Goal: Information Seeking & Learning: Learn about a topic

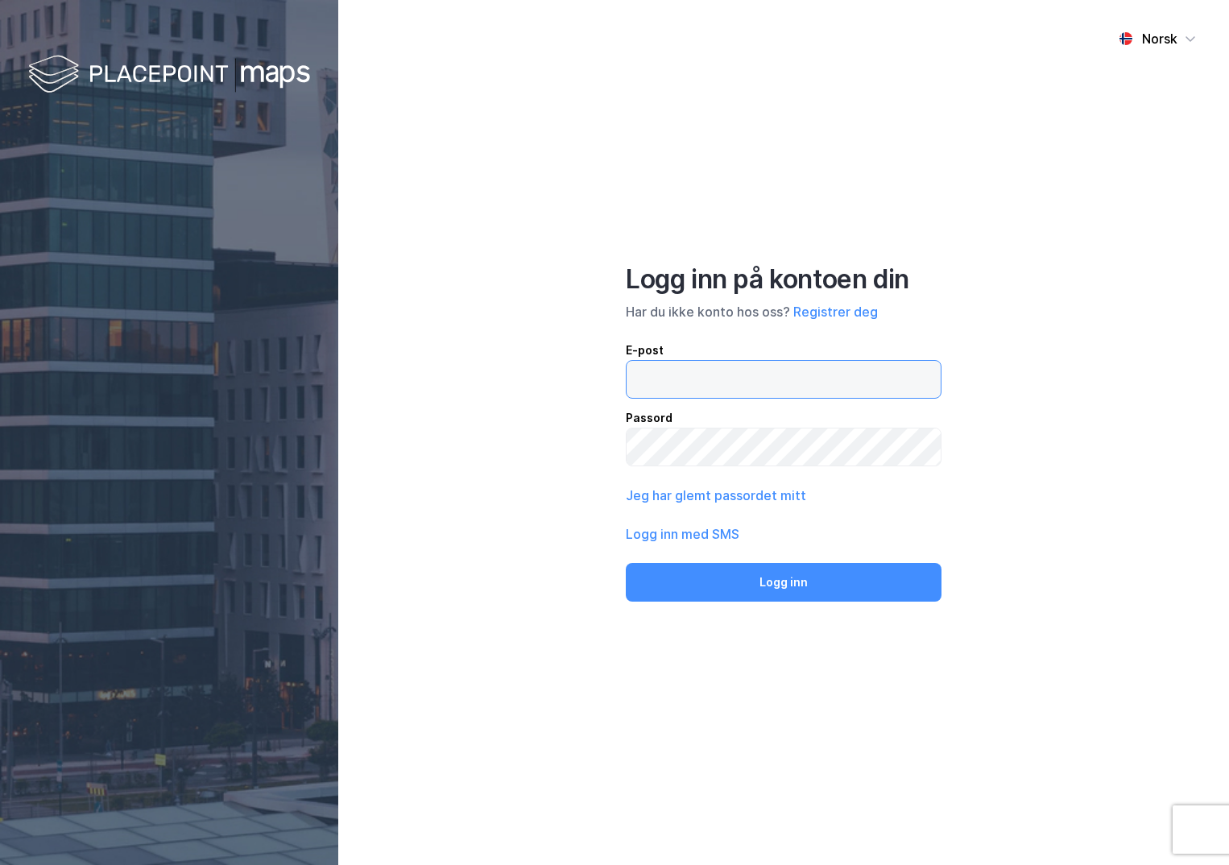
click at [643, 379] on input "email" at bounding box center [783, 379] width 314 height 37
drag, startPoint x: 820, startPoint y: 380, endPoint x: 613, endPoint y: 361, distance: 208.6
click at [614, 361] on div "Norsk Logg inn på kontoen din Har du ikke konto hos oss? Registrer deg E-post […" at bounding box center [783, 432] width 890 height 865
type input "[PERSON_NAME][EMAIL_ADDRESS][DOMAIN_NAME]"
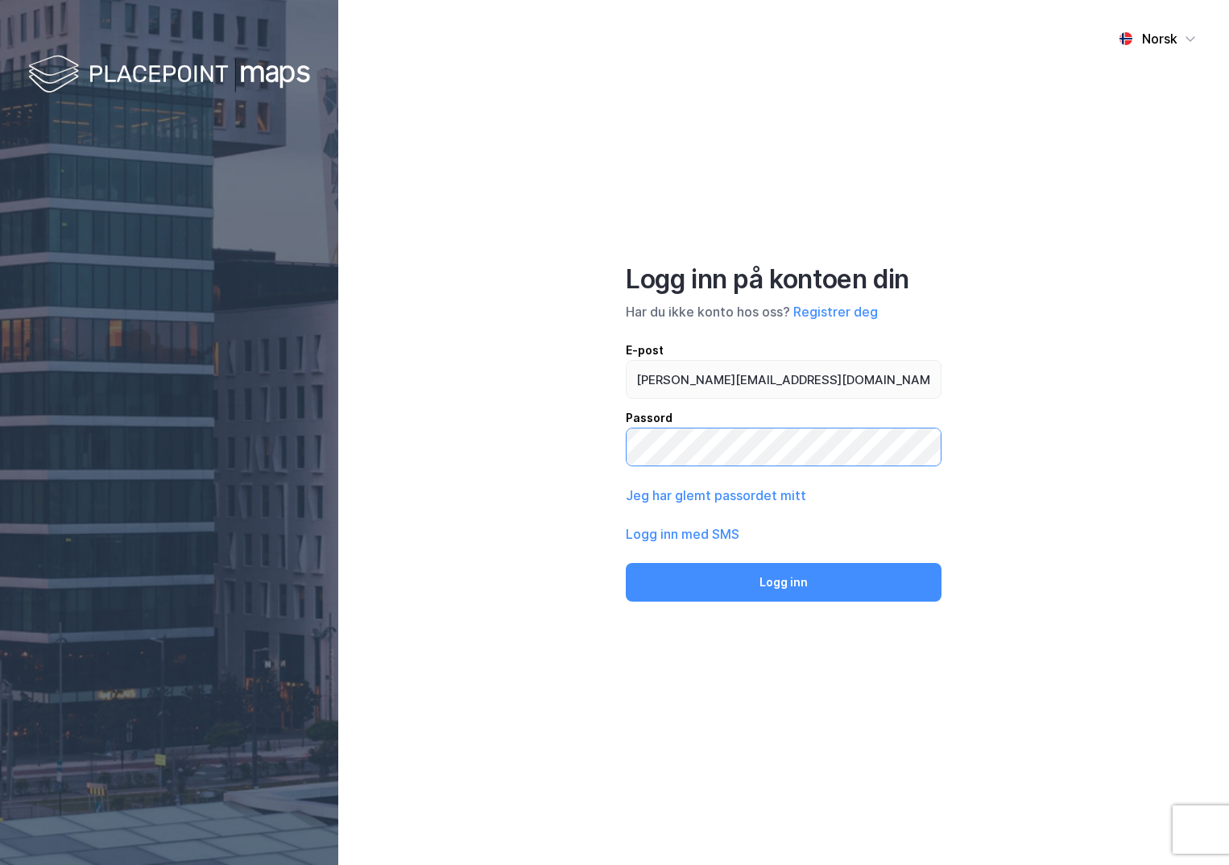
click at [626, 563] on button "Logg inn" at bounding box center [784, 582] width 316 height 39
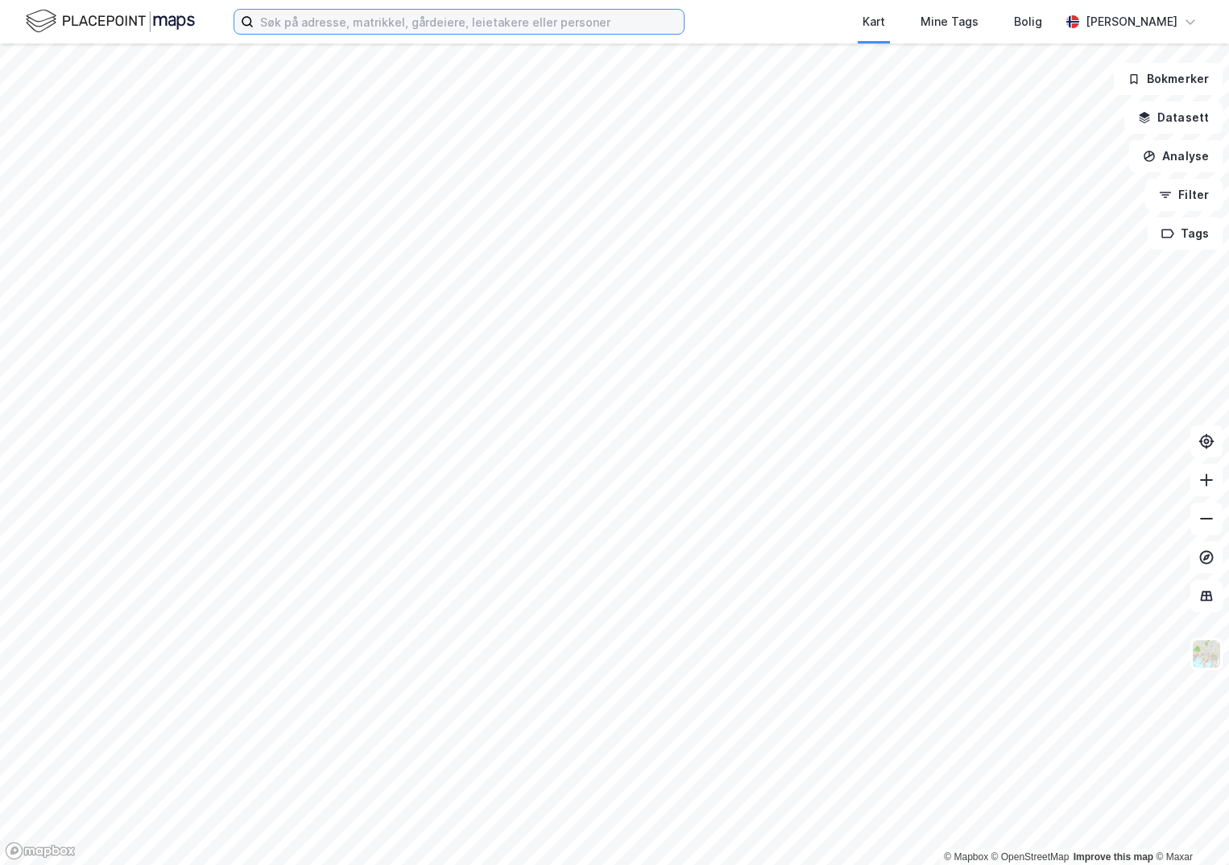
click at [385, 23] on input at bounding box center [469, 22] width 430 height 24
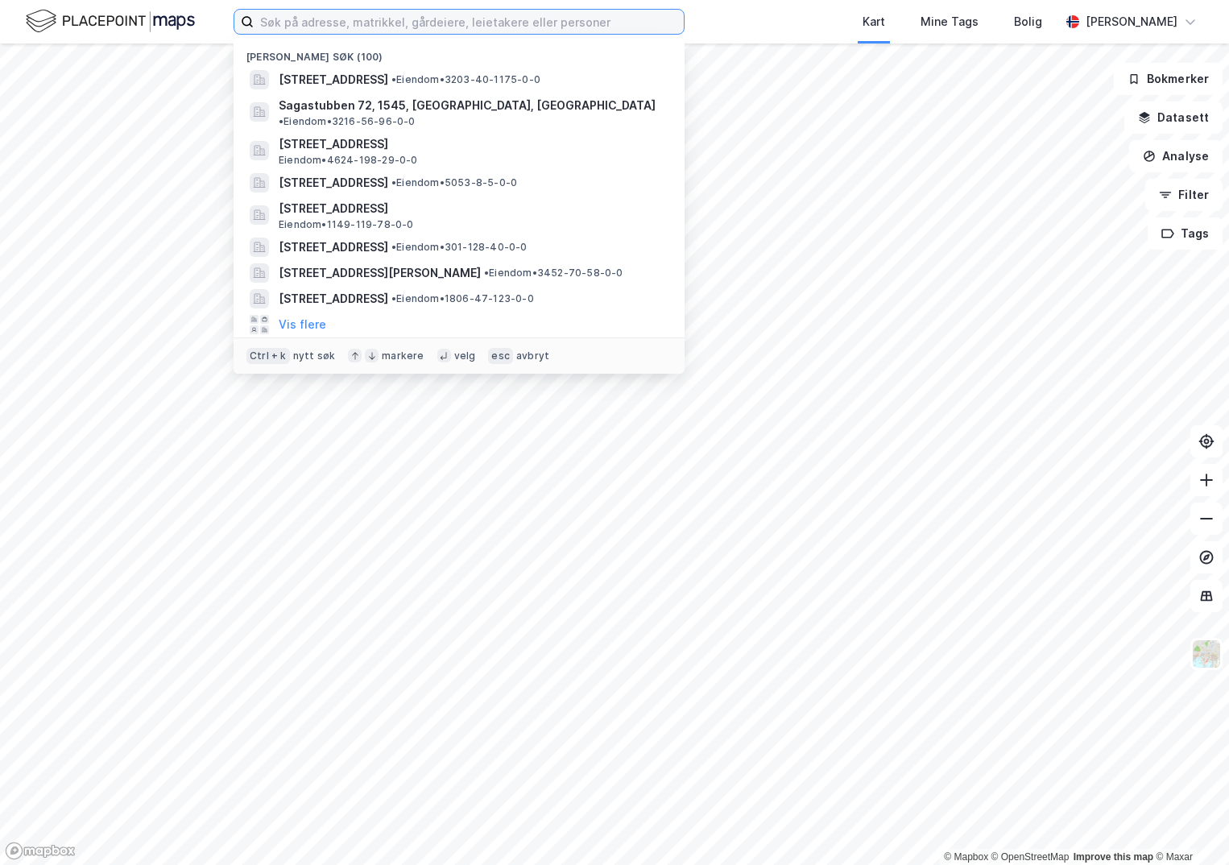
paste input "4601-167/1217/0/0"
type input "4601-167/1217/0/0"
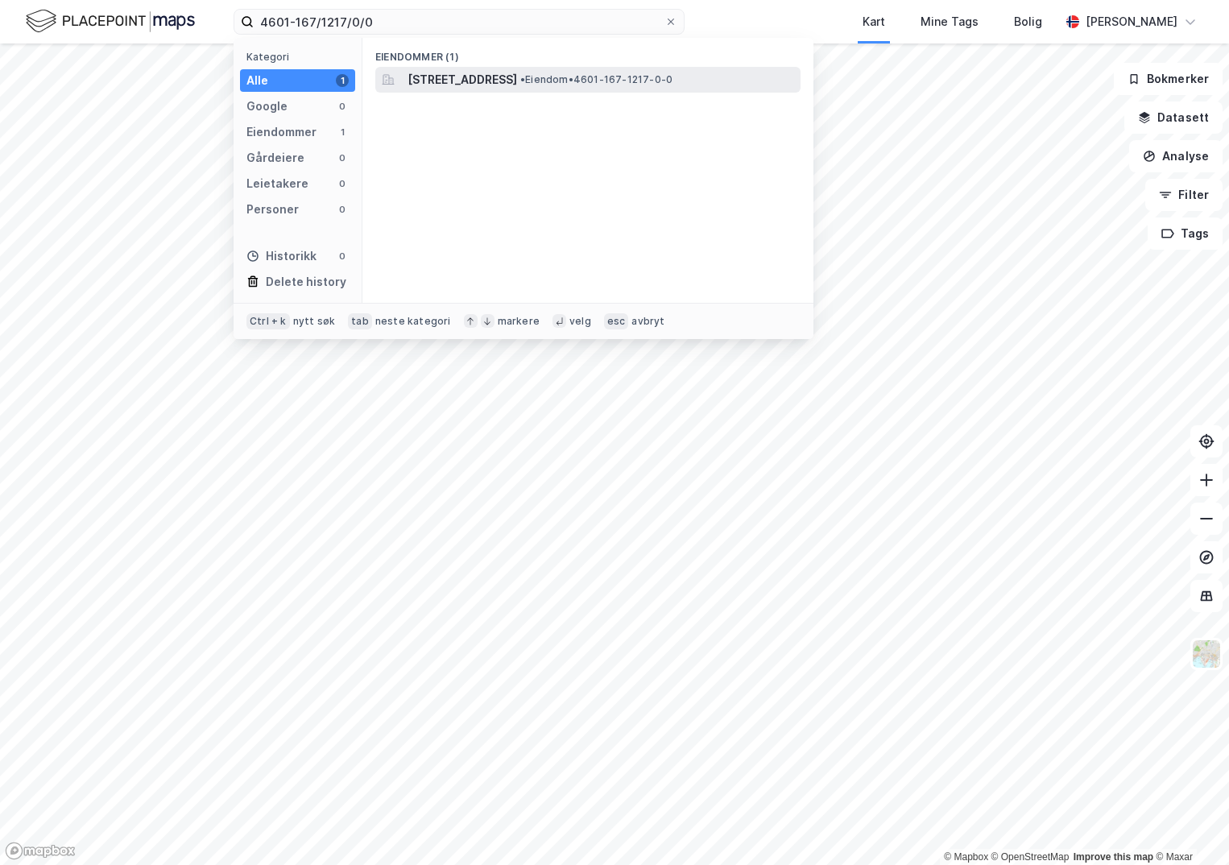
click at [517, 79] on span "[STREET_ADDRESS]" at bounding box center [461, 79] width 109 height 19
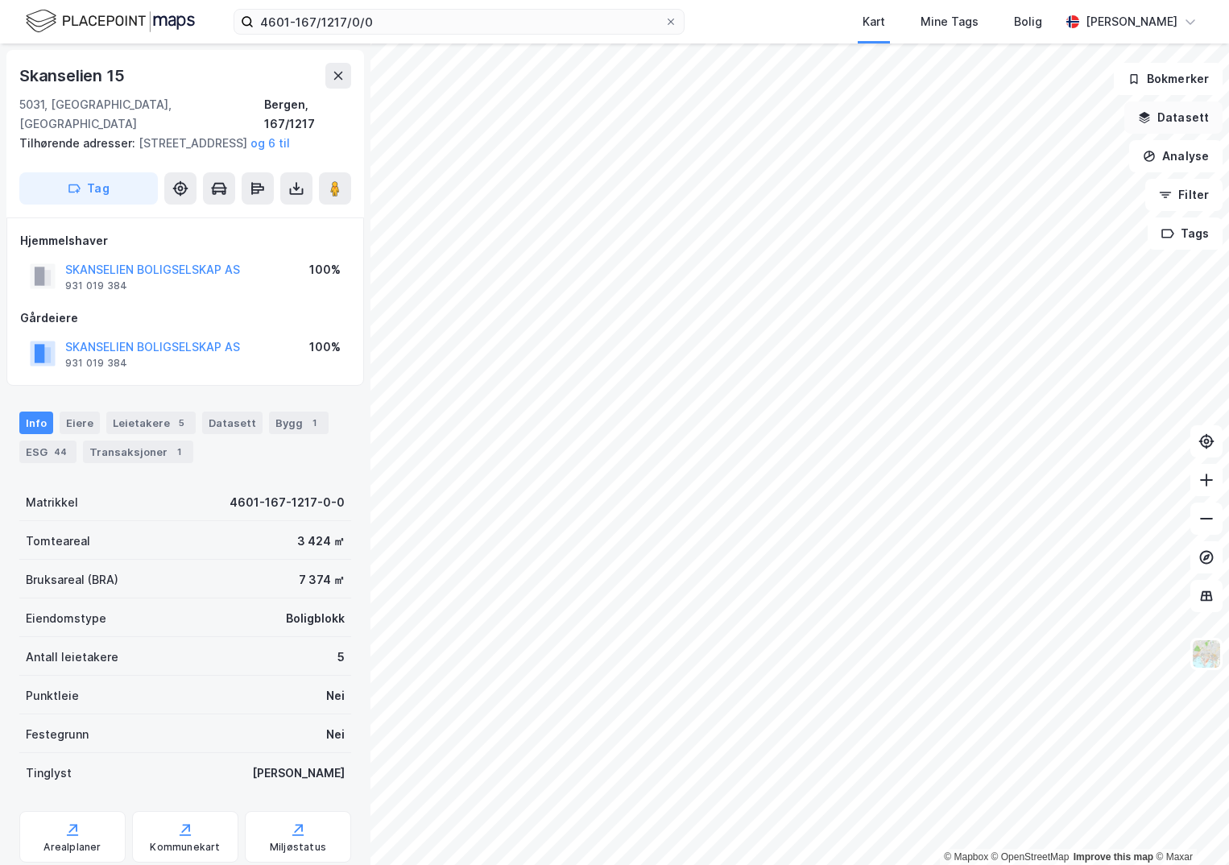
click at [1177, 111] on button "Datasett" at bounding box center [1173, 117] width 98 height 32
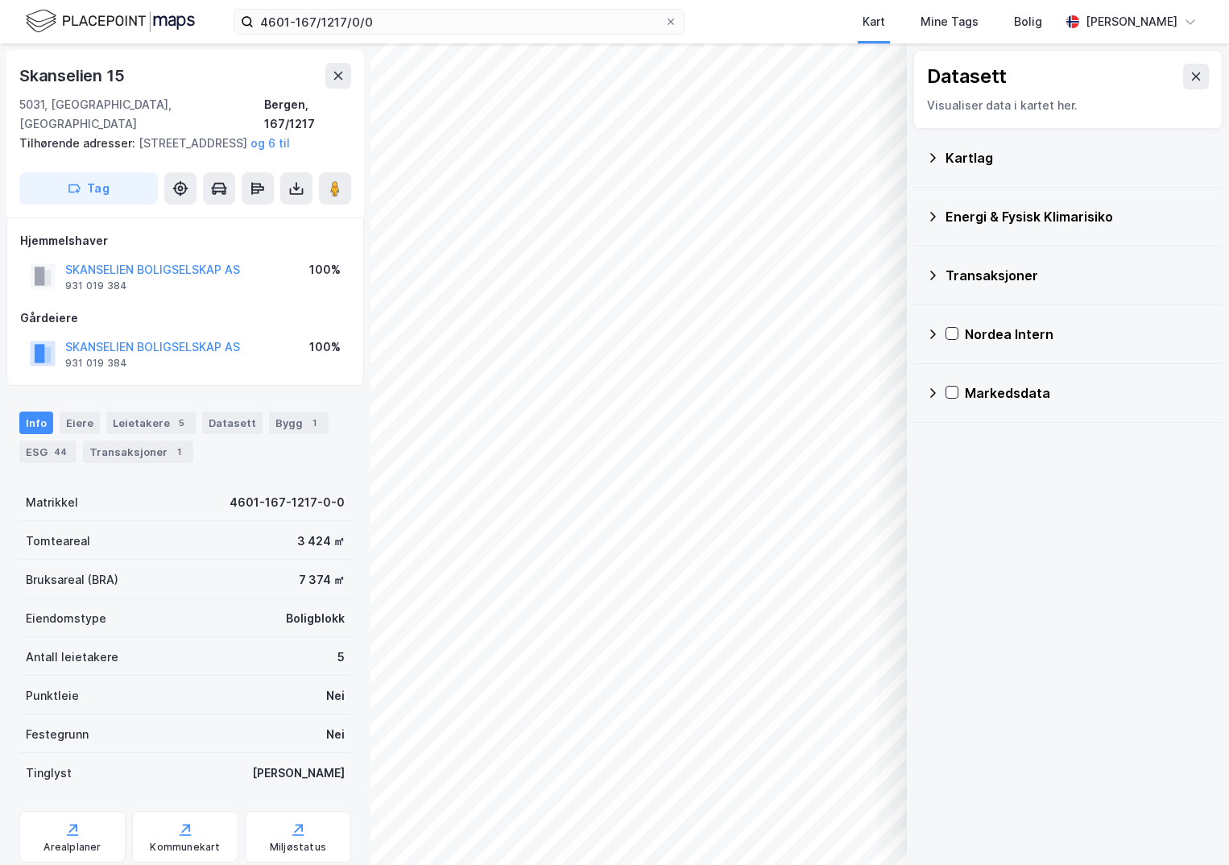
click at [968, 155] on div "Kartlag" at bounding box center [1077, 157] width 264 height 19
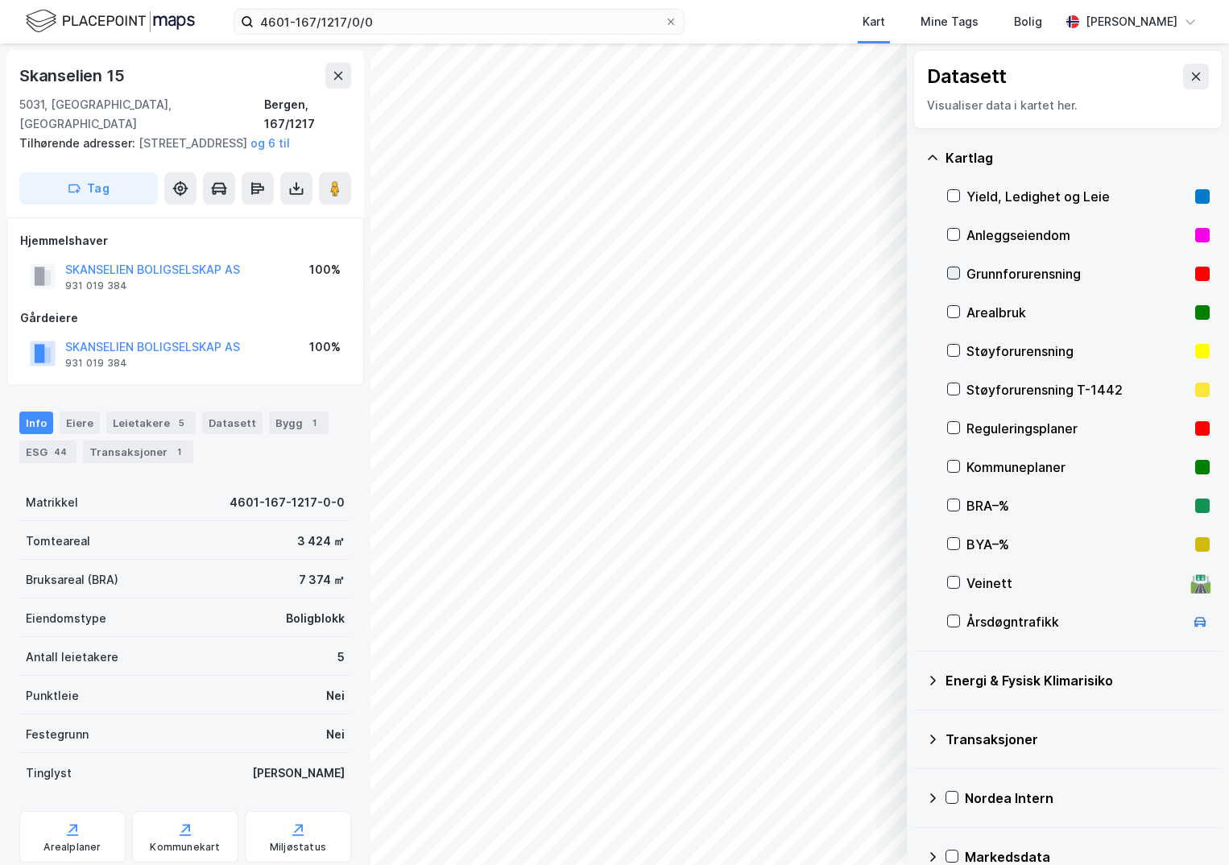
click at [953, 270] on icon at bounding box center [953, 272] width 11 height 11
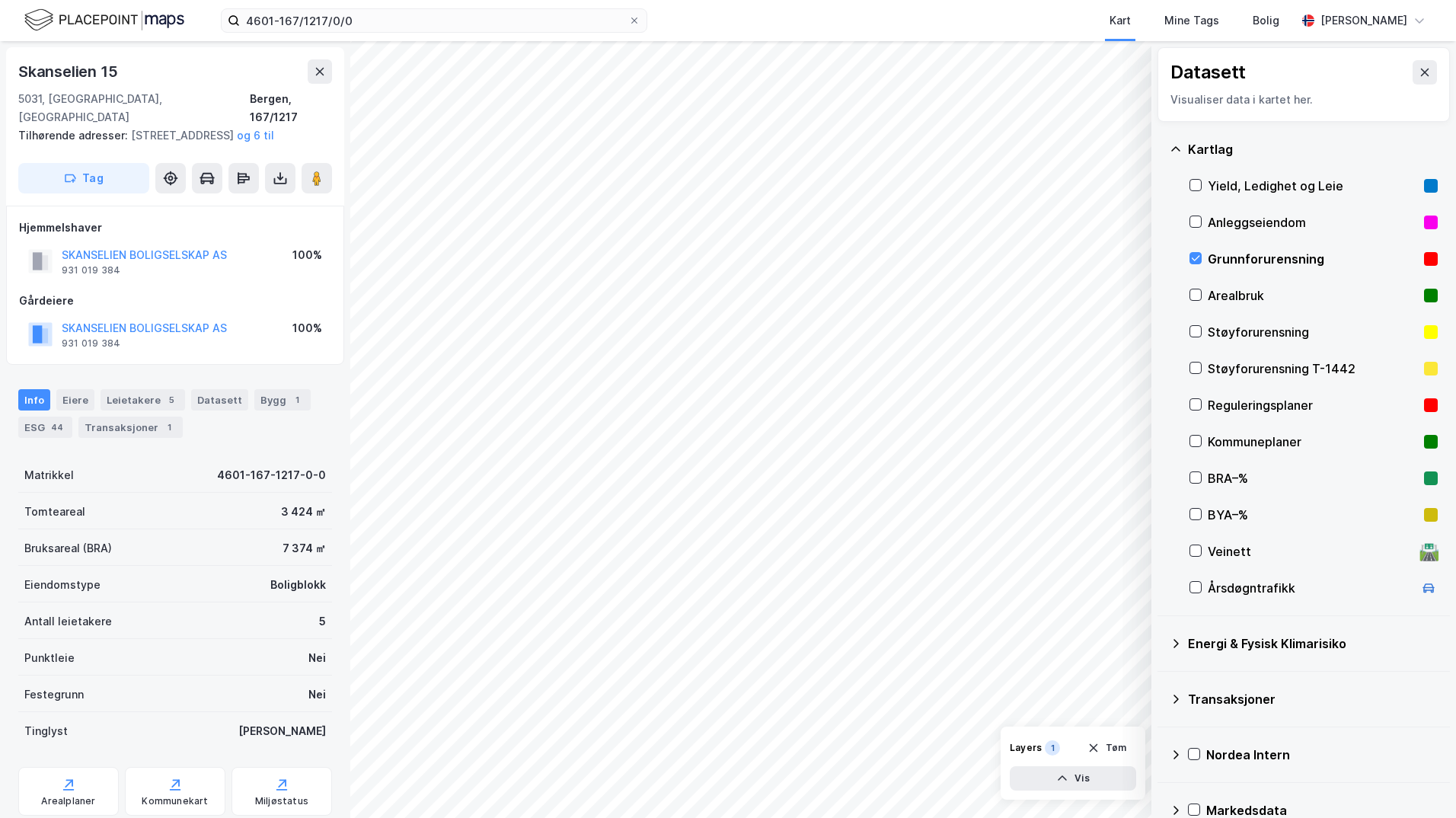
click at [1162, 641] on icon at bounding box center [1176, 643] width 12 height 12
click at [1162, 682] on icon at bounding box center [1214, 678] width 10 height 10
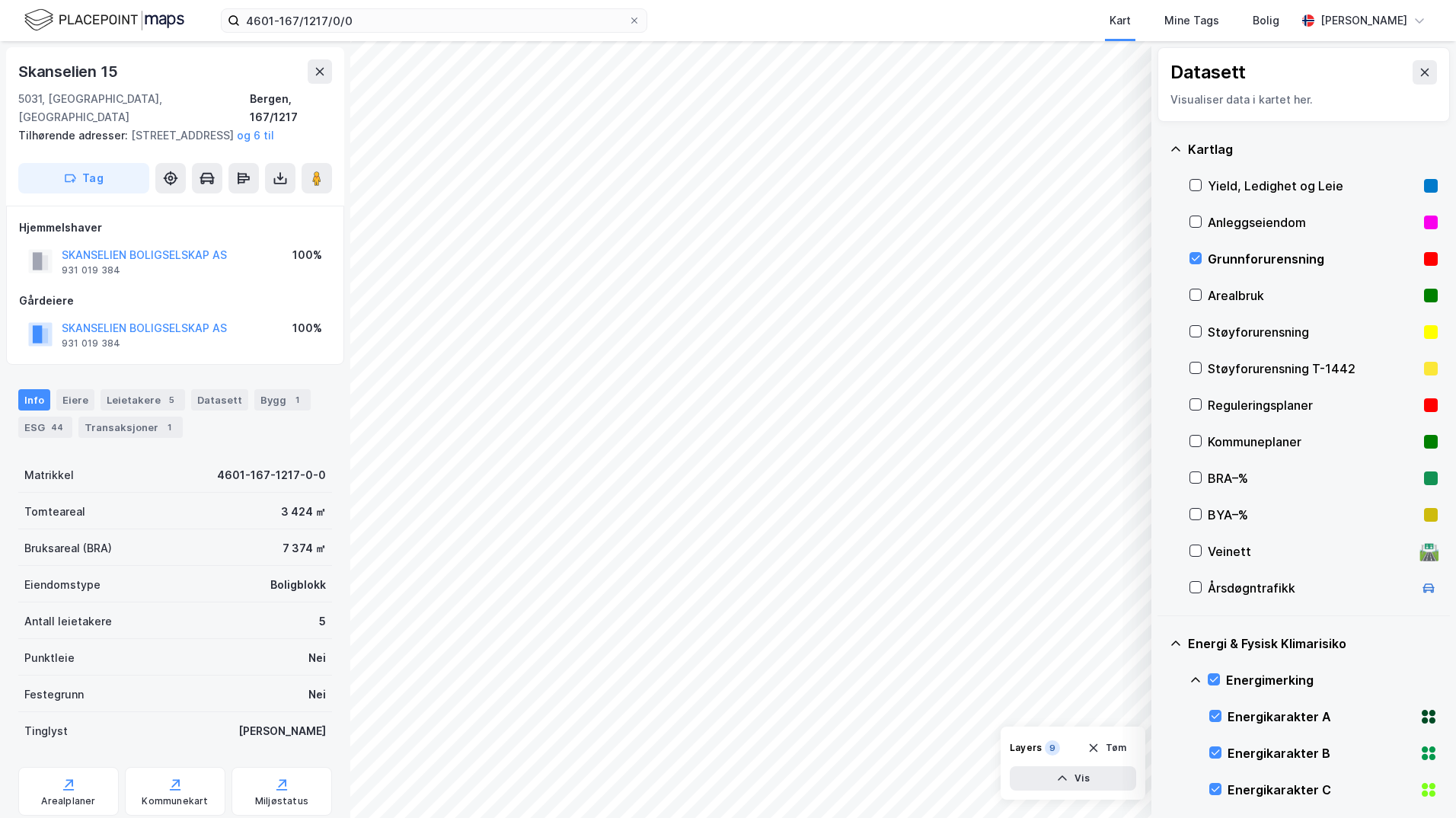
click at [1162, 681] on icon at bounding box center [1195, 679] width 12 height 12
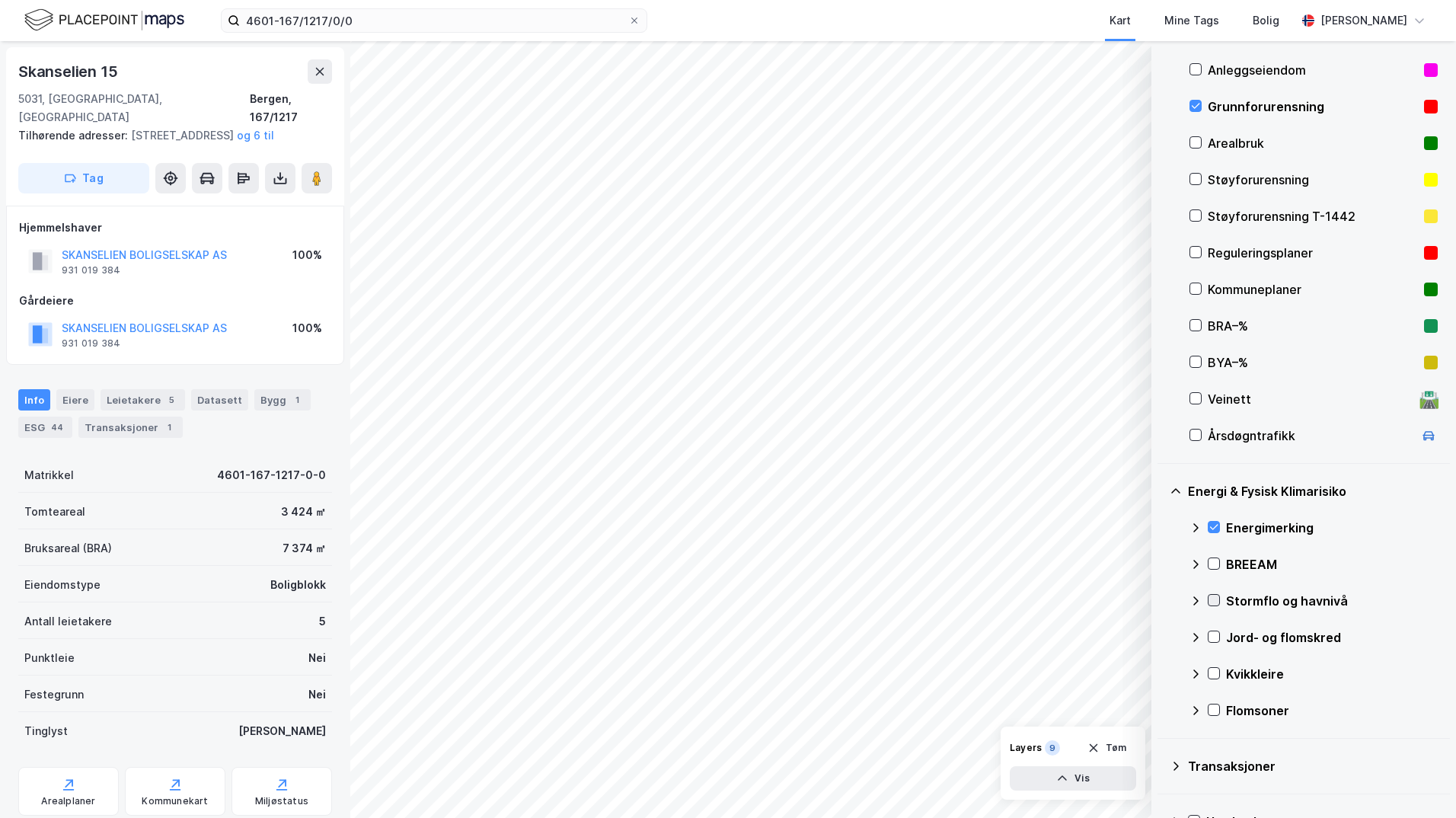
click at [1162, 596] on icon at bounding box center [1214, 600] width 10 height 10
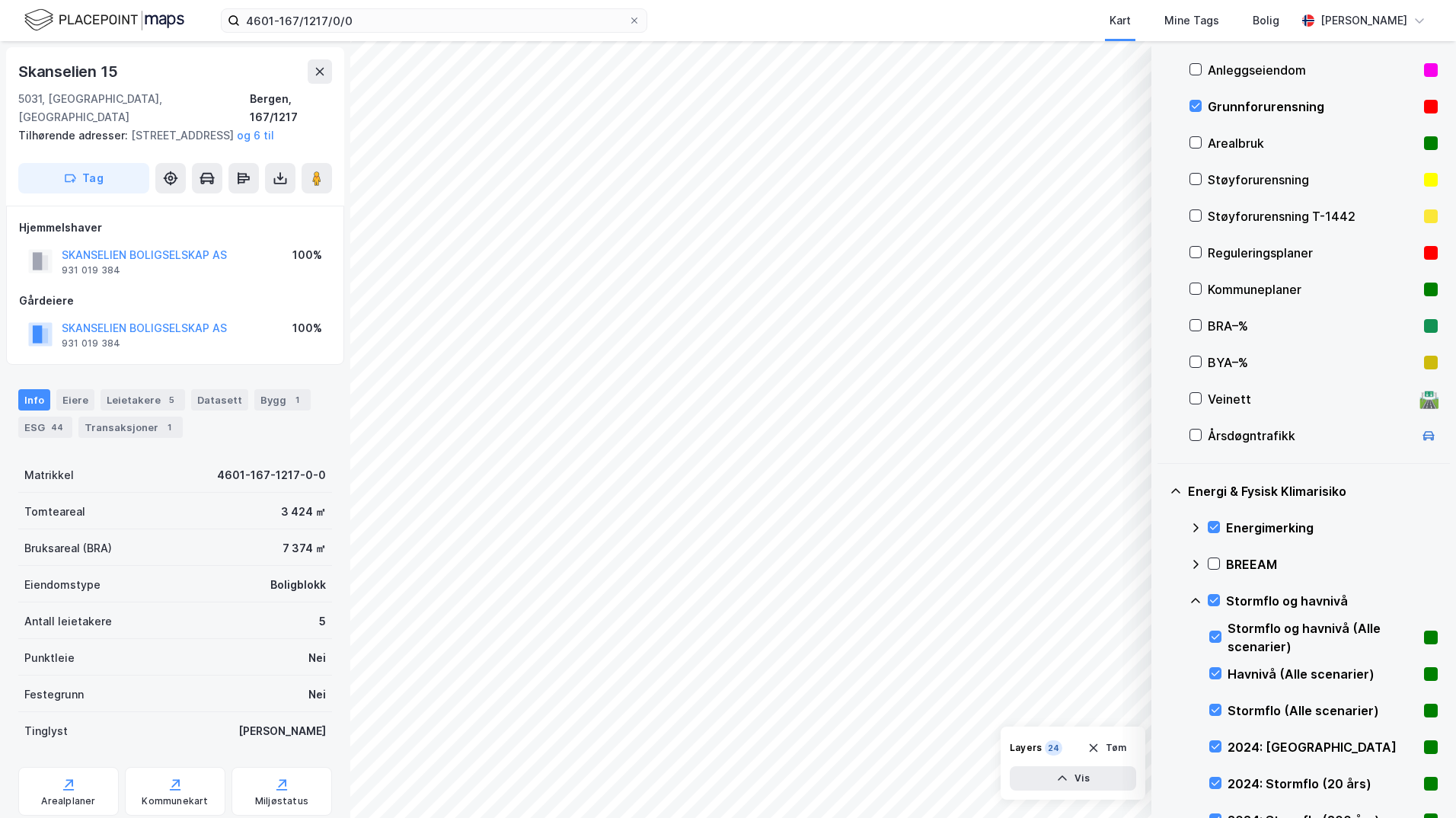
click at [1162, 601] on icon at bounding box center [1195, 600] width 12 height 12
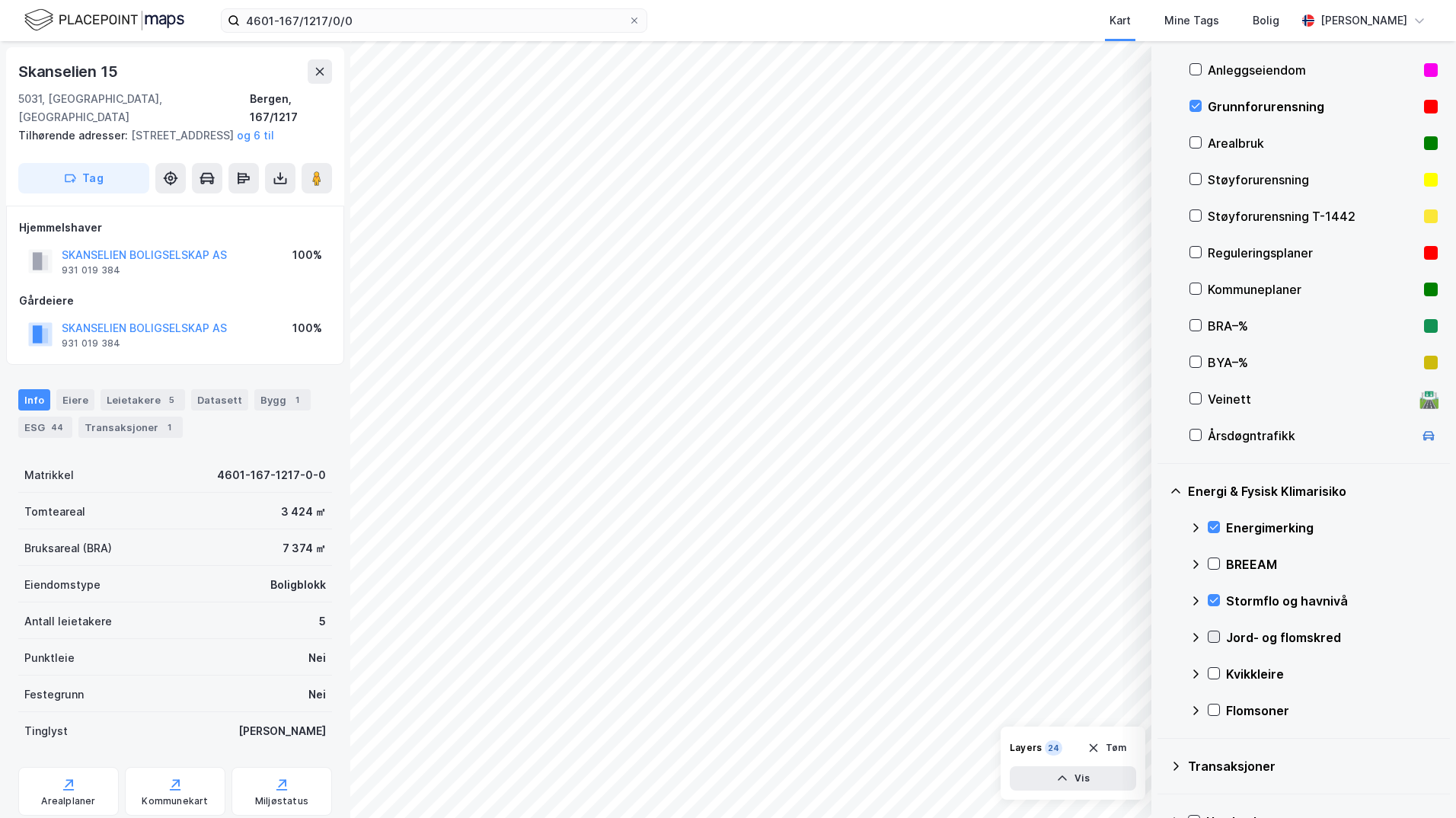
click at [1162, 637] on icon at bounding box center [1214, 637] width 9 height 6
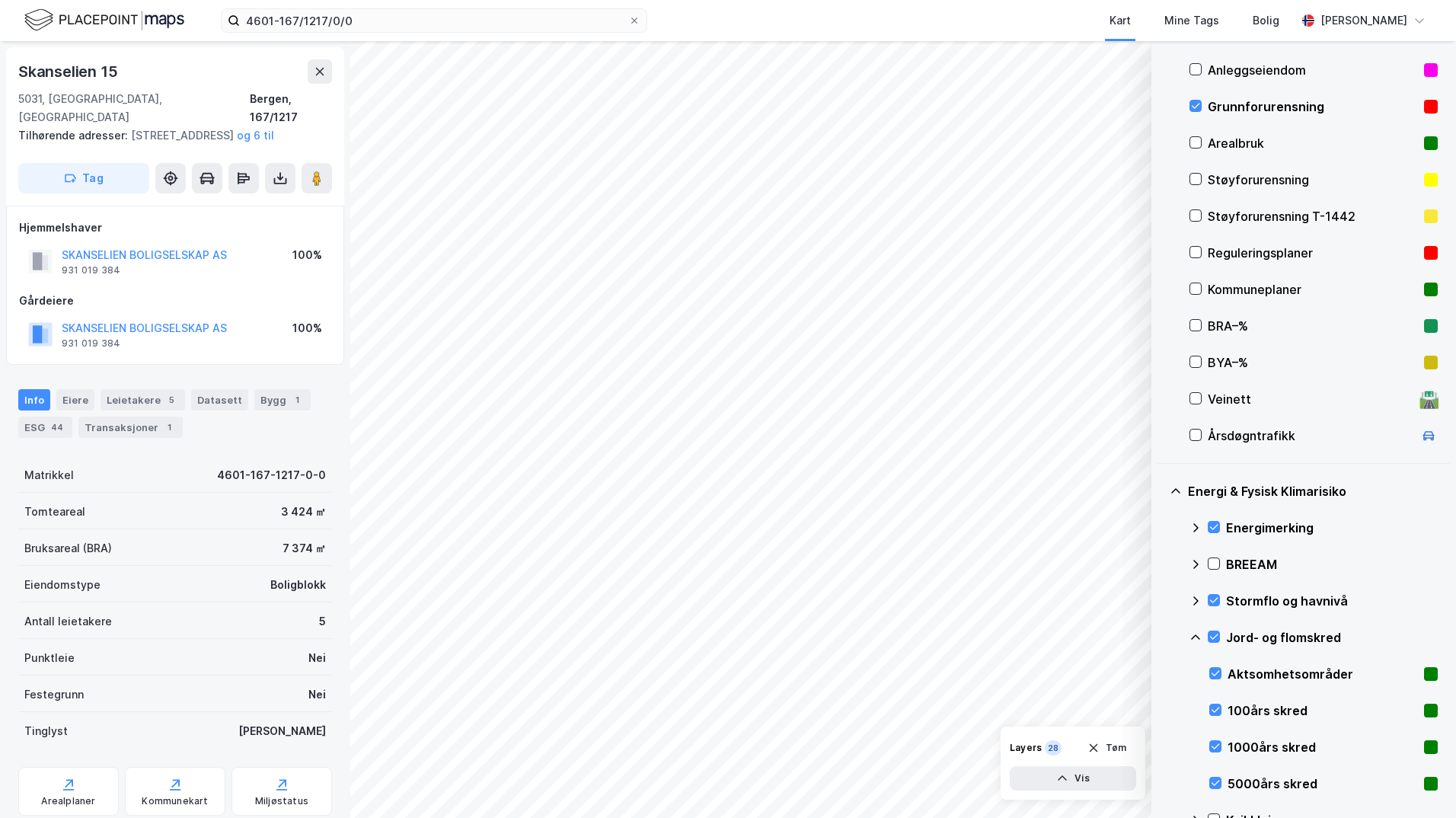
click at [1162, 640] on icon at bounding box center [1195, 636] width 12 height 12
click at [1162, 673] on icon at bounding box center [1214, 672] width 10 height 10
click at [1162, 675] on icon at bounding box center [1195, 673] width 12 height 12
click at [1162, 712] on icon at bounding box center [1214, 709] width 10 height 10
click at [1162, 709] on icon at bounding box center [1195, 710] width 12 height 12
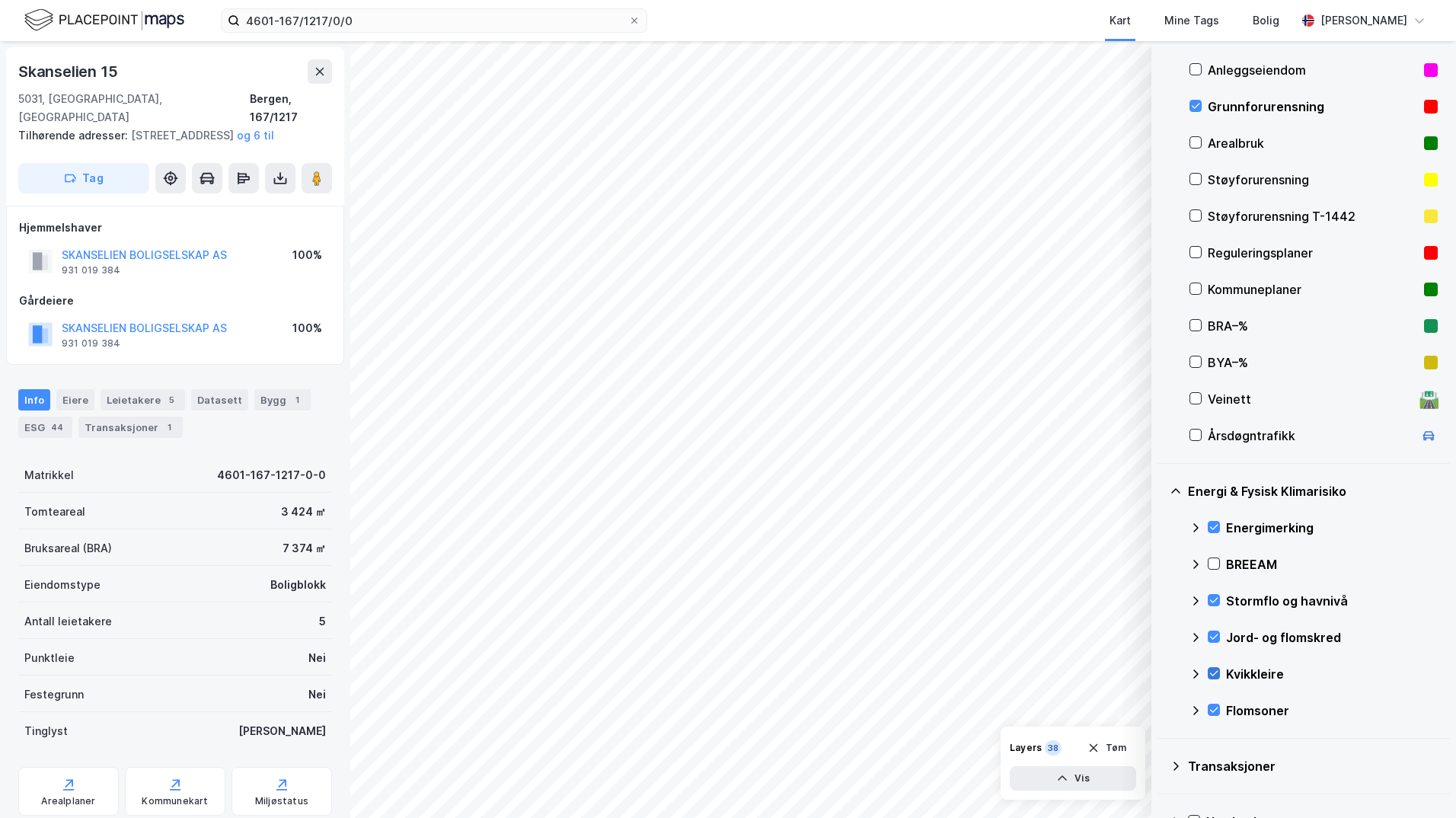
click at [1162, 672] on icon at bounding box center [1214, 672] width 10 height 10
click at [1162, 672] on icon at bounding box center [1195, 673] width 12 height 12
click at [1162, 709] on icon at bounding box center [1214, 709] width 10 height 10
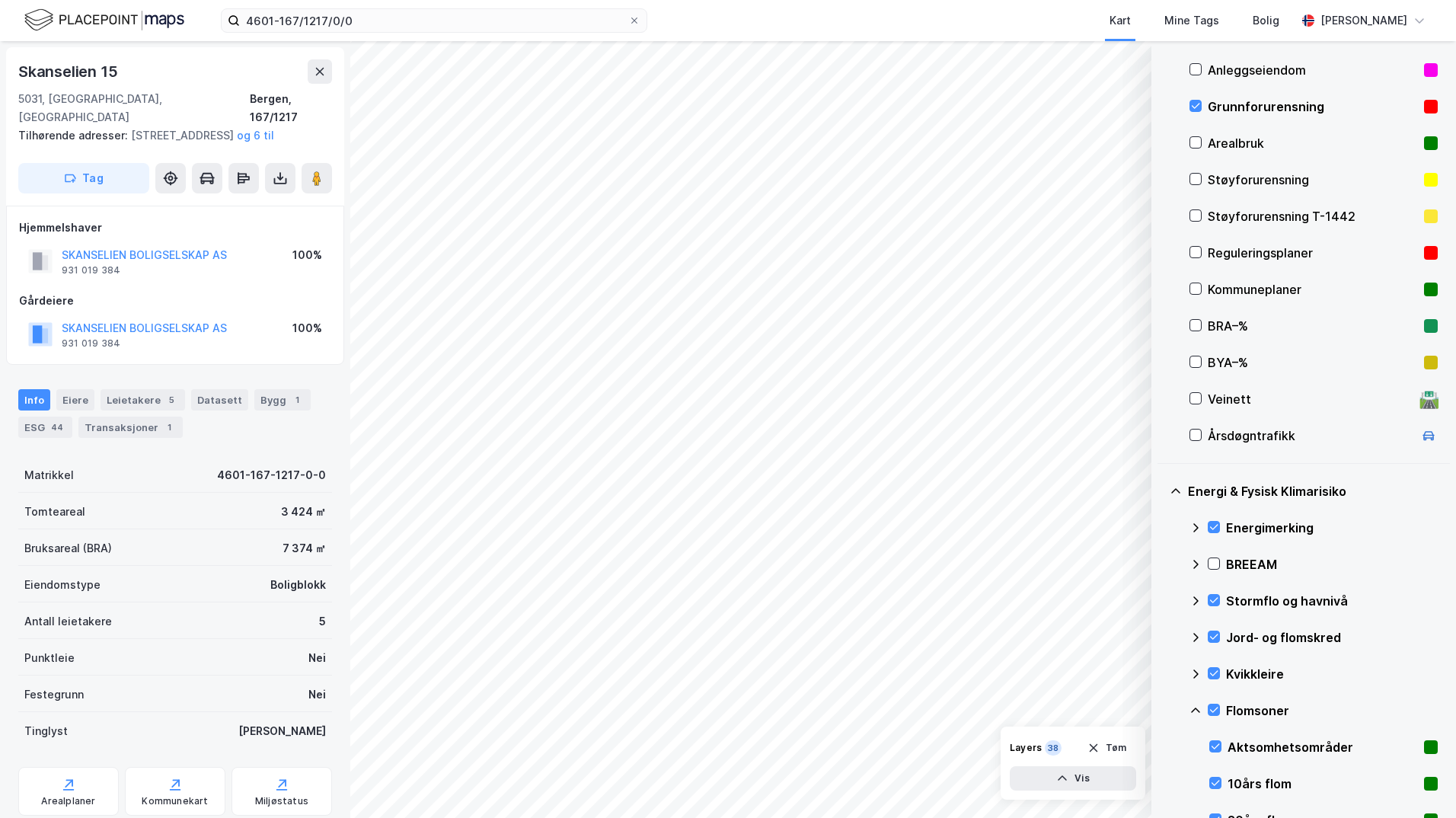
click at [1162, 712] on icon at bounding box center [1195, 710] width 12 height 12
click at [1162, 111] on icon at bounding box center [1195, 105] width 10 height 10
click at [1162, 600] on icon at bounding box center [1214, 600] width 10 height 10
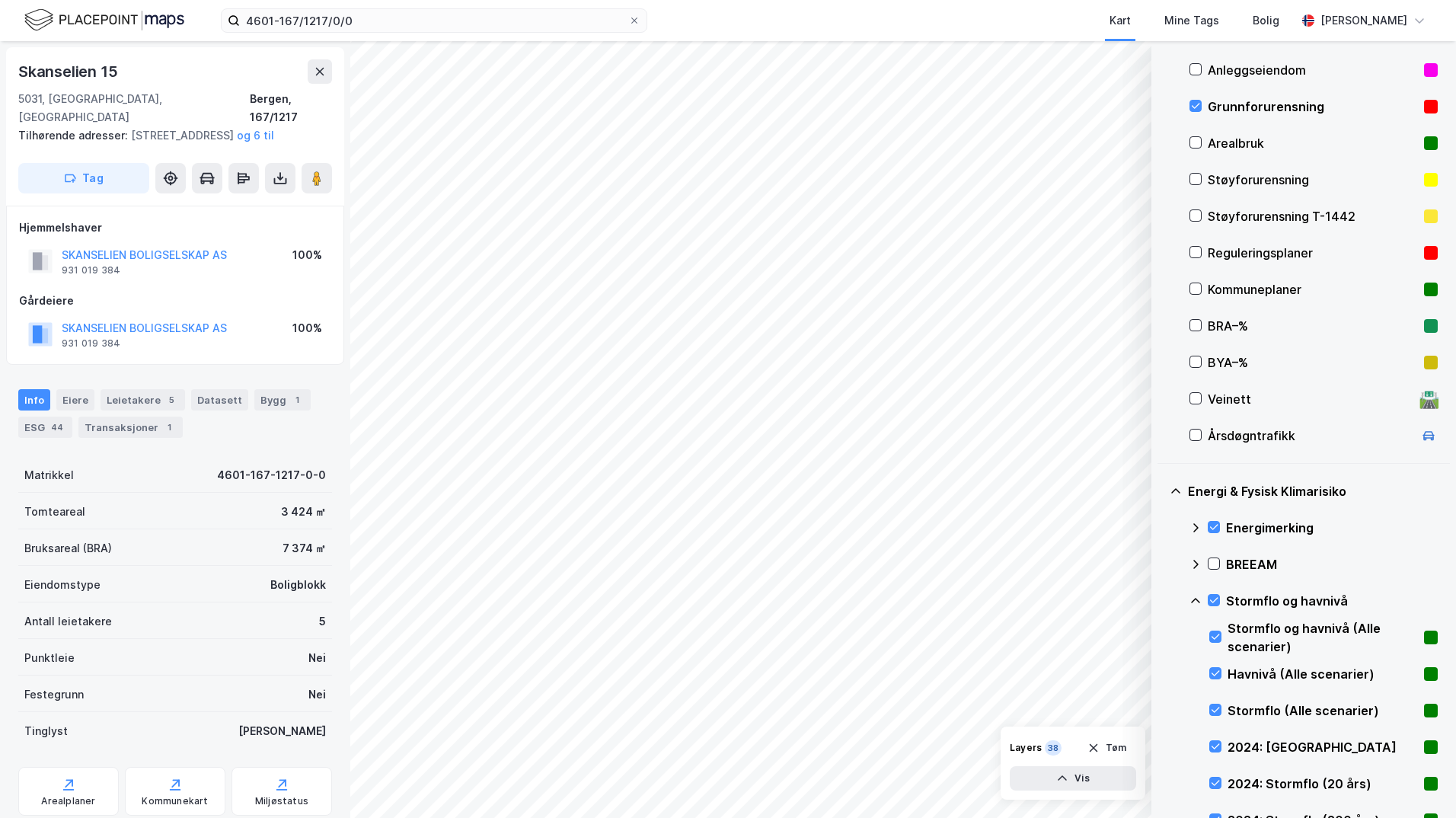
click at [1162, 598] on icon at bounding box center [1195, 600] width 12 height 12
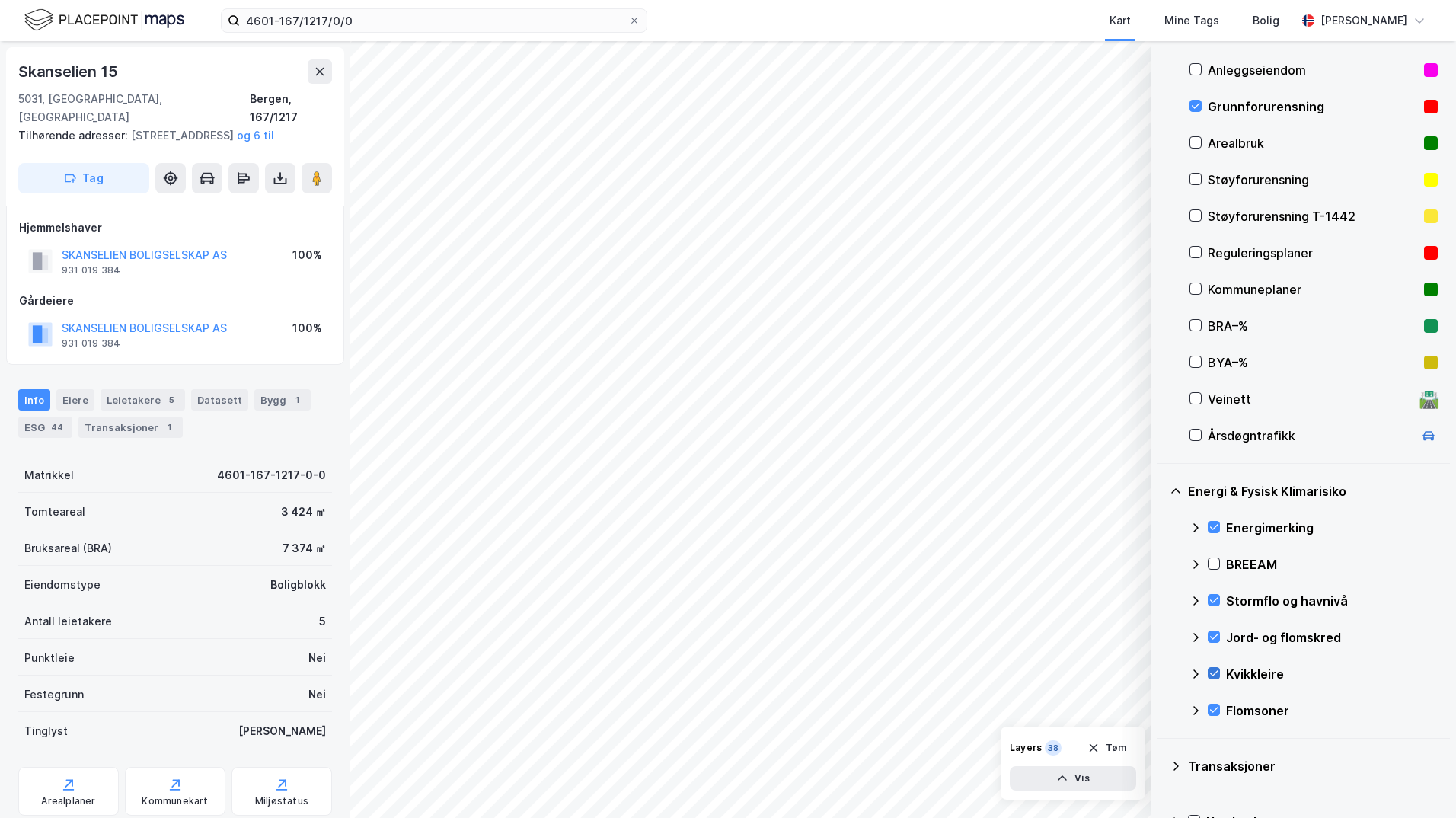
click at [1162, 670] on icon at bounding box center [1214, 672] width 10 height 10
click at [1162, 671] on icon at bounding box center [1197, 674] width 6 height 9
click at [1162, 671] on icon at bounding box center [1196, 673] width 9 height 6
click at [1162, 670] on icon at bounding box center [1214, 672] width 10 height 10
click at [1162, 673] on icon at bounding box center [1196, 673] width 9 height 6
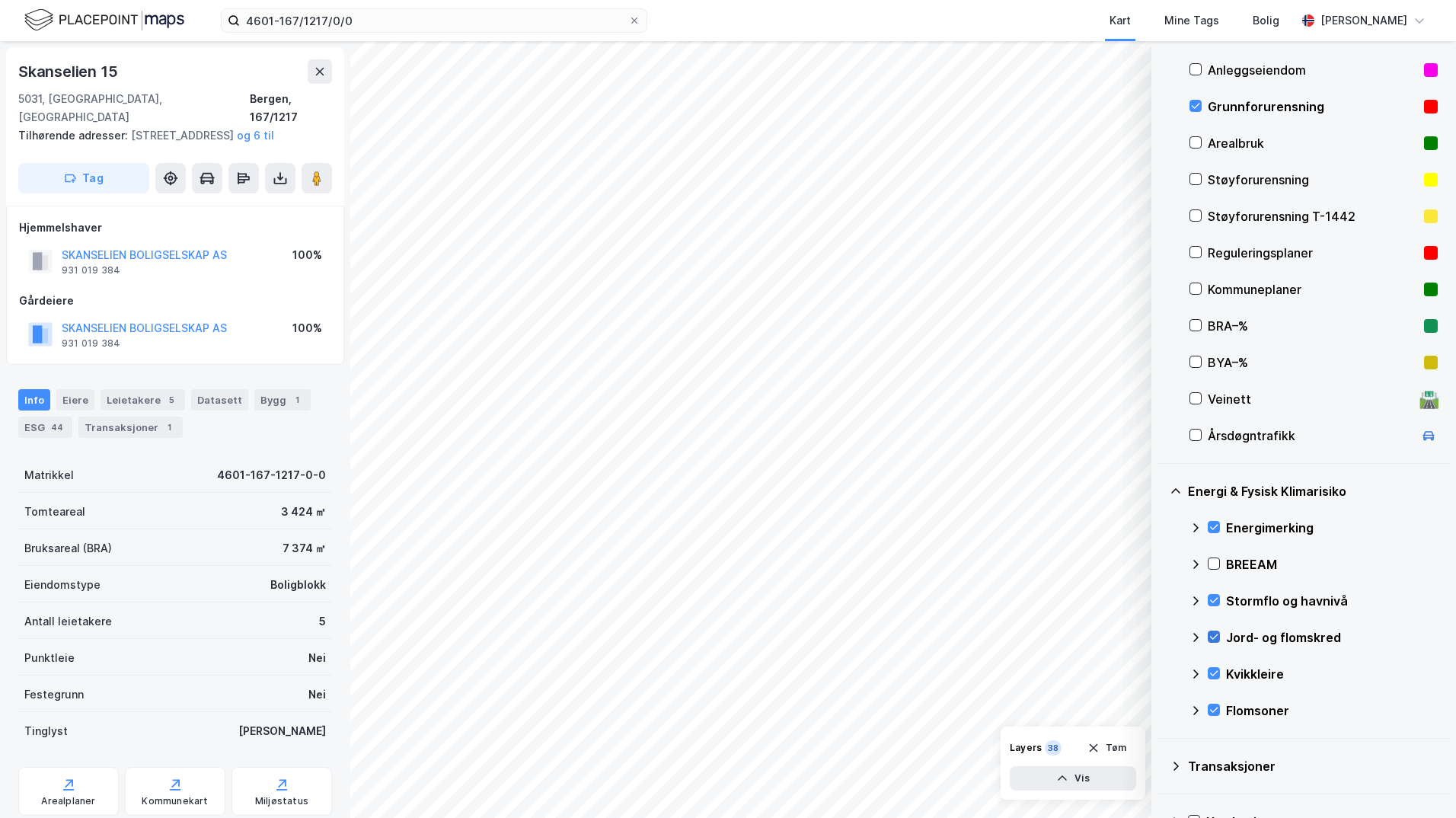
click at [1162, 637] on icon at bounding box center [1214, 635] width 10 height 10
click at [1162, 636] on icon at bounding box center [1196, 637] width 9 height 6
click at [1106, 773] on button "Vis" at bounding box center [1073, 778] width 127 height 25
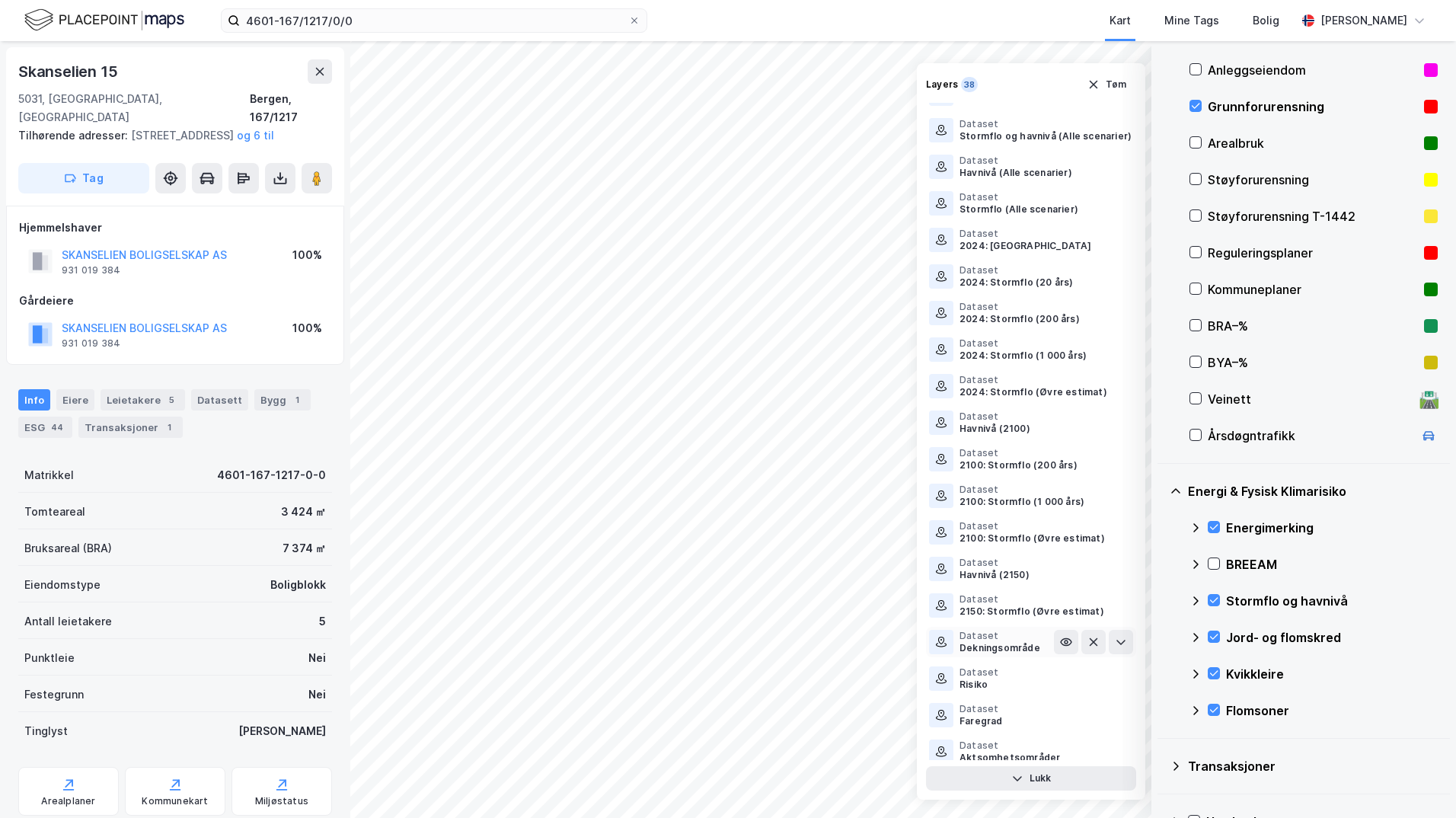
scroll to position [725, 0]
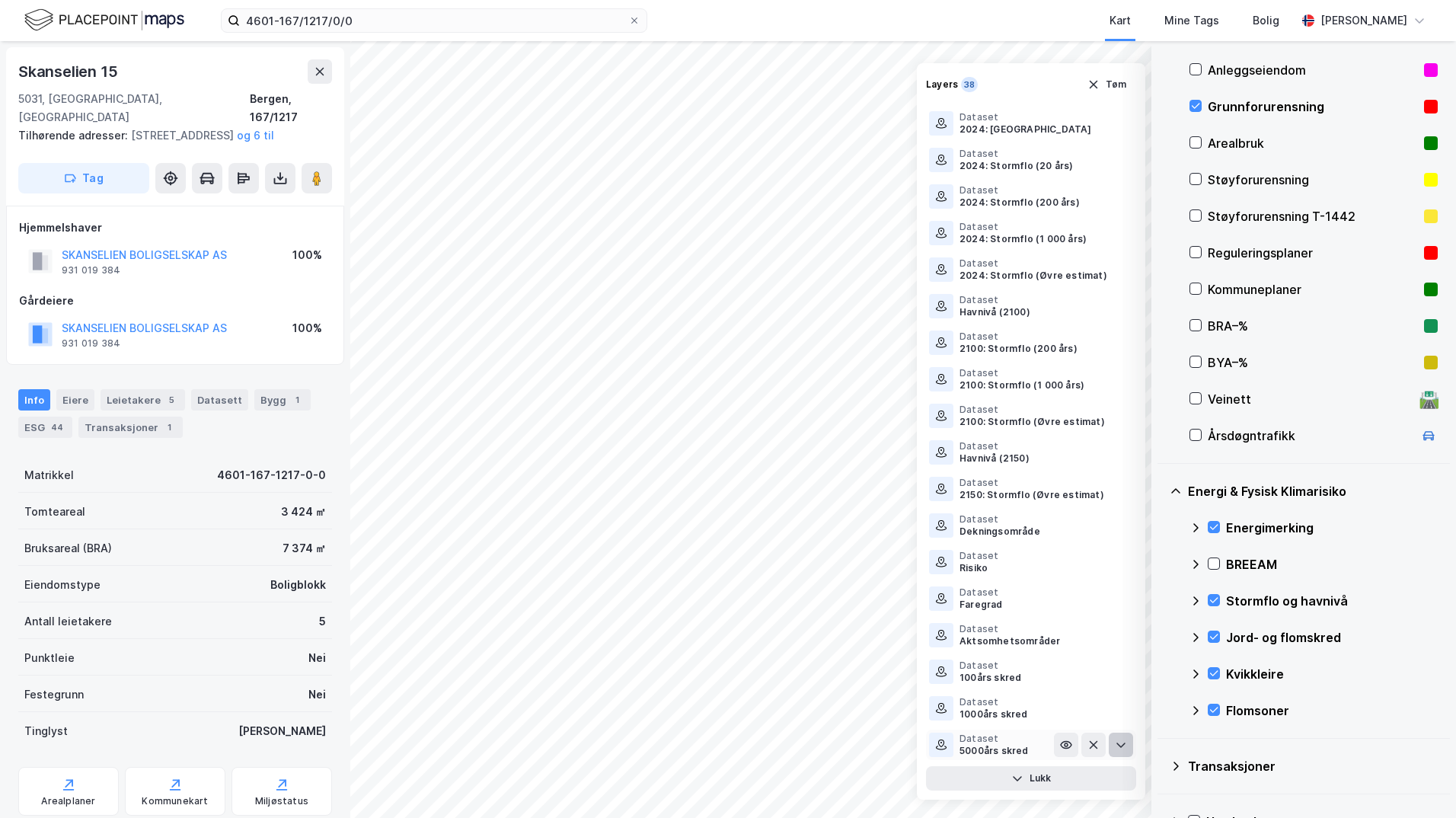
click at [1115, 744] on icon at bounding box center [1121, 744] width 12 height 12
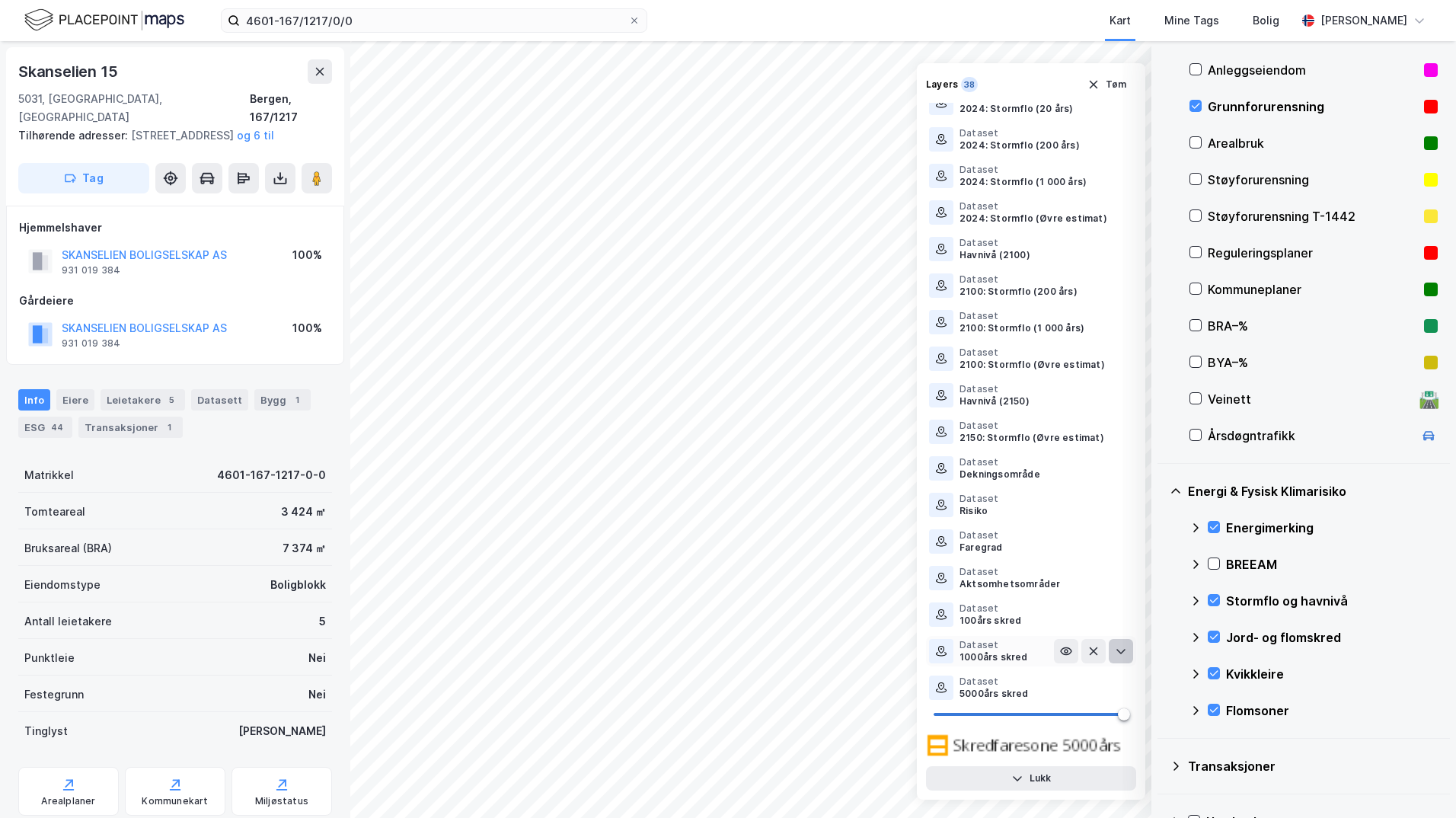
click at [1115, 650] on icon at bounding box center [1121, 651] width 12 height 12
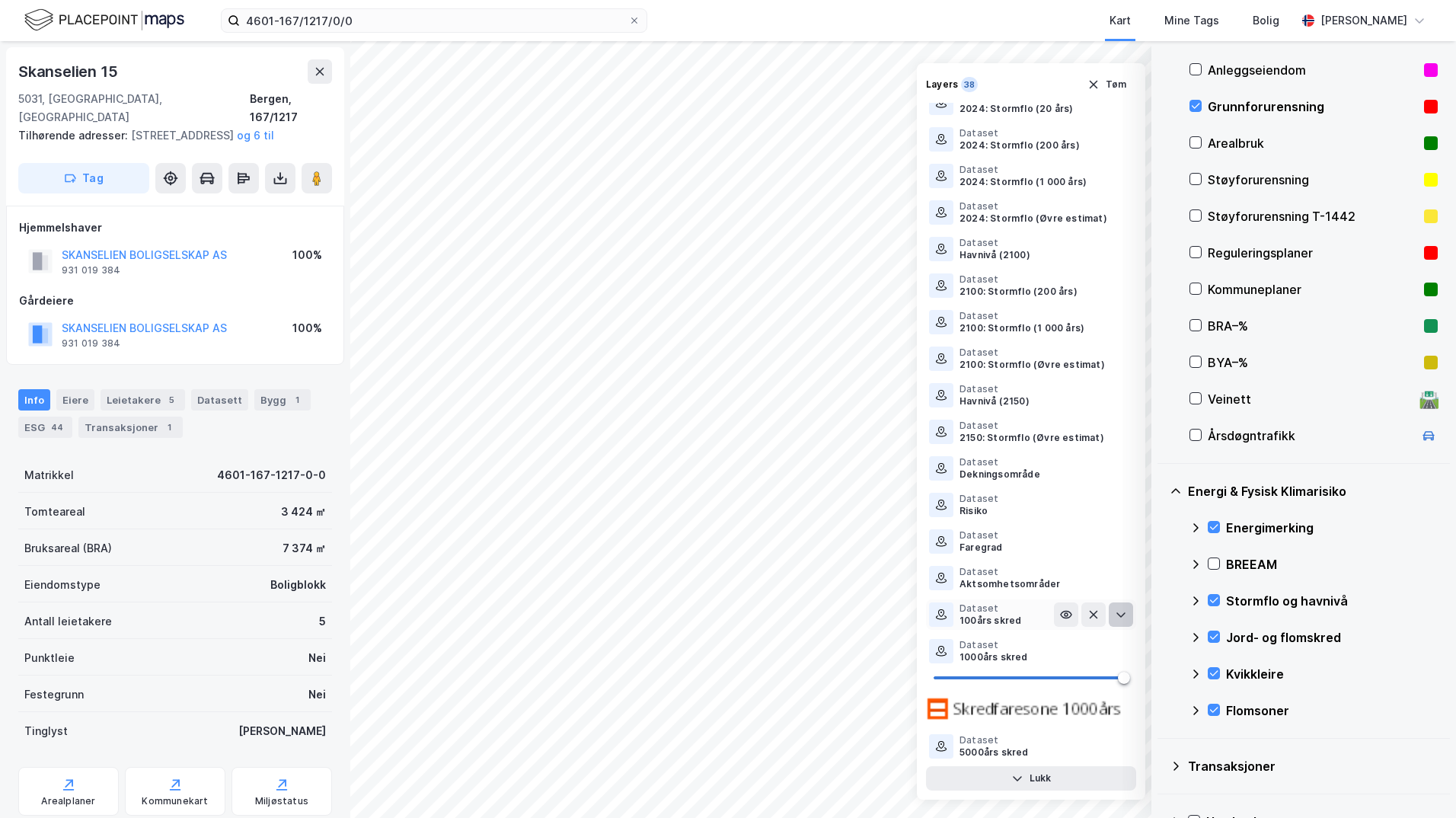
click at [1115, 610] on icon at bounding box center [1121, 614] width 12 height 12
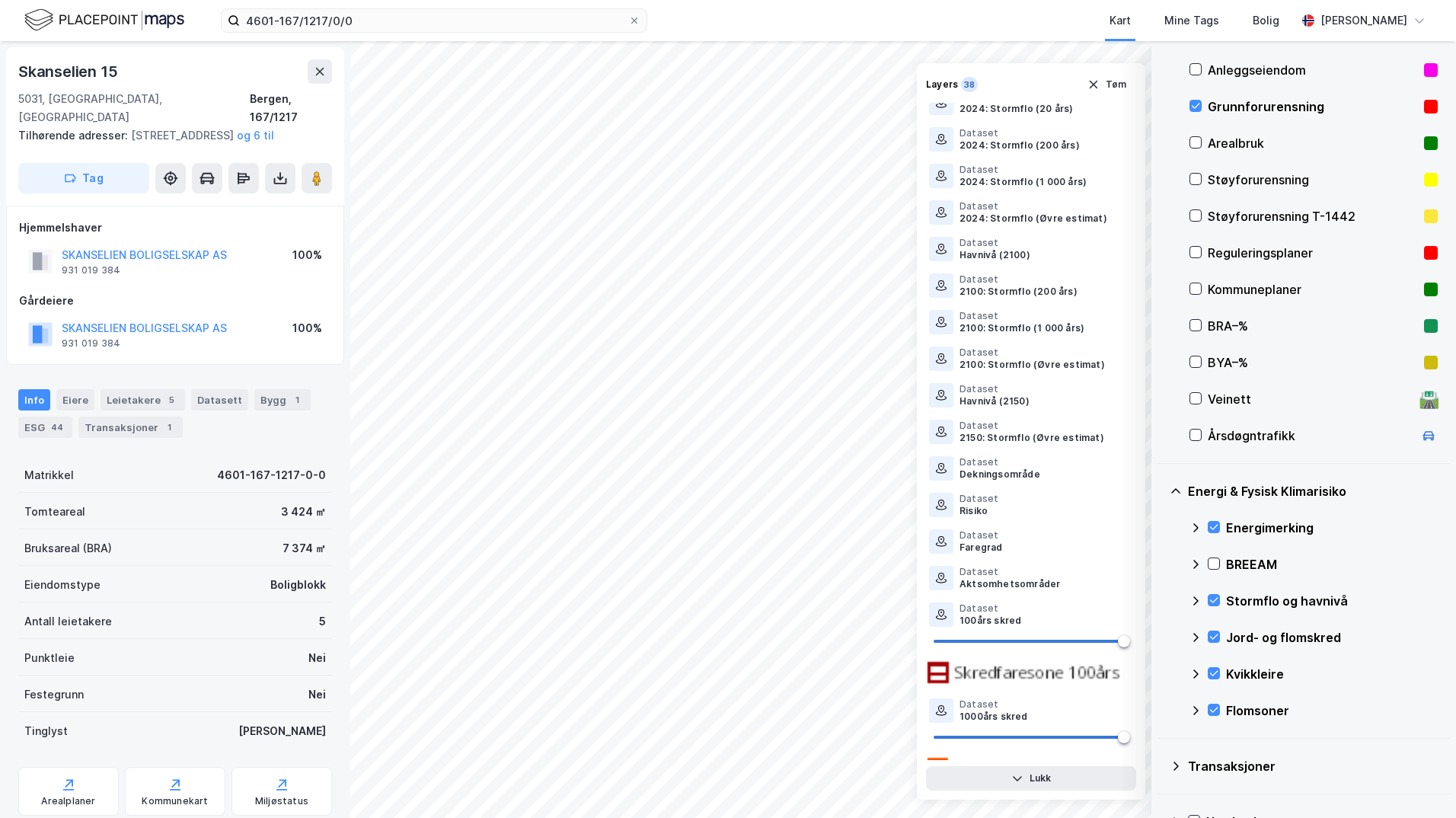
scroll to position [896, 0]
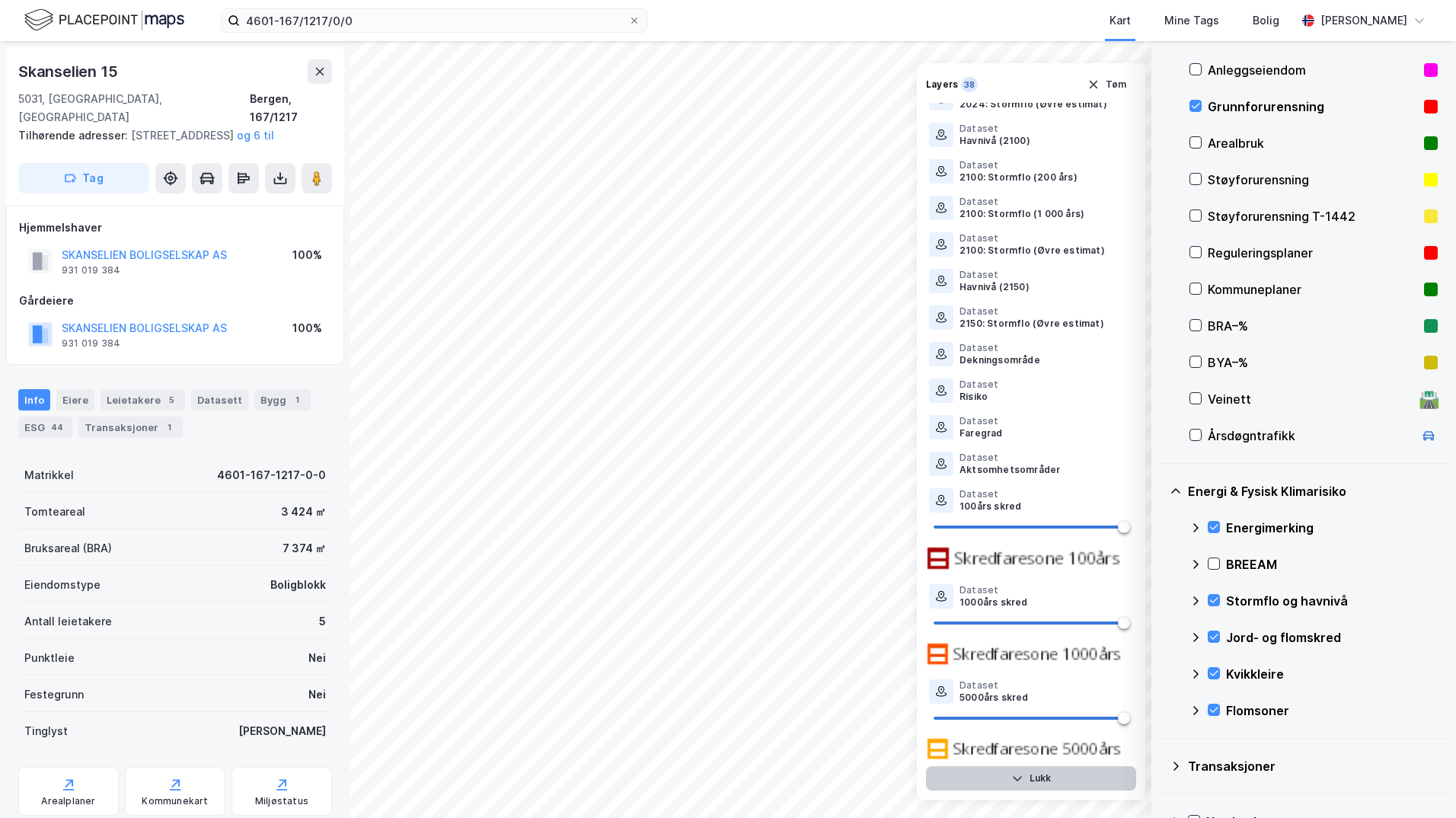
click at [1046, 783] on button "Lukk" at bounding box center [1031, 778] width 210 height 25
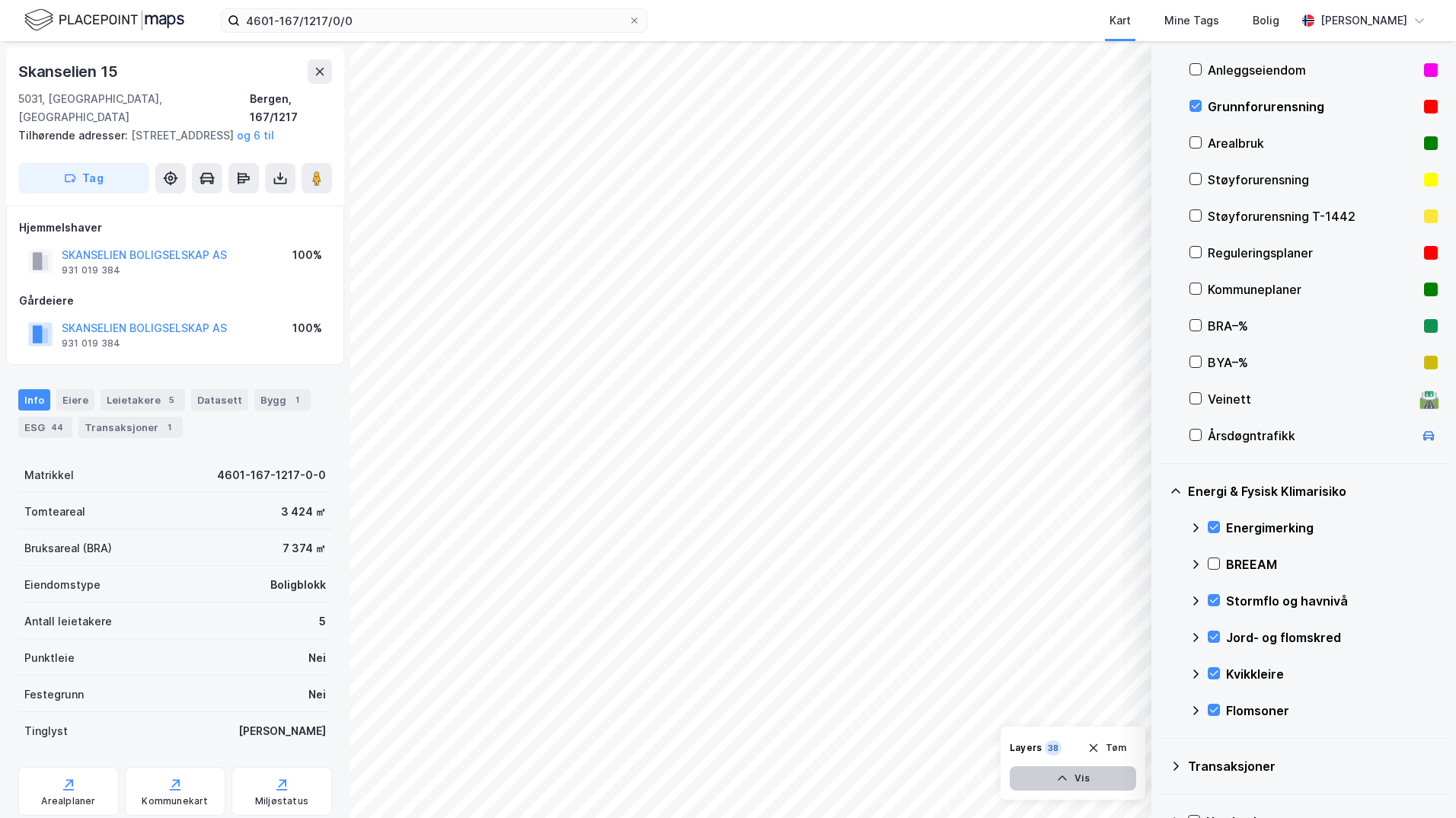
click at [1080, 783] on button "Vis" at bounding box center [1073, 778] width 127 height 25
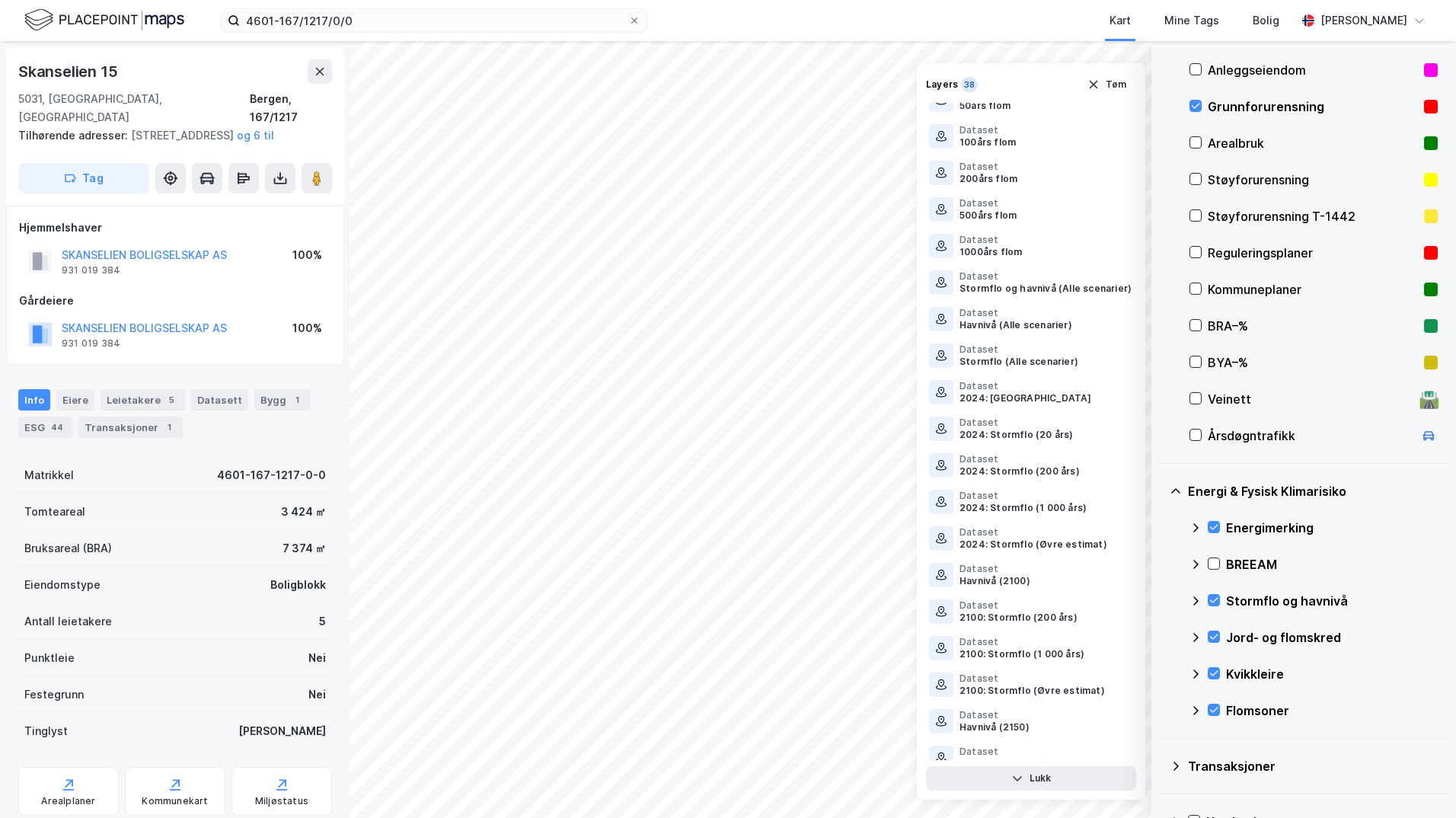
scroll to position [725, 0]
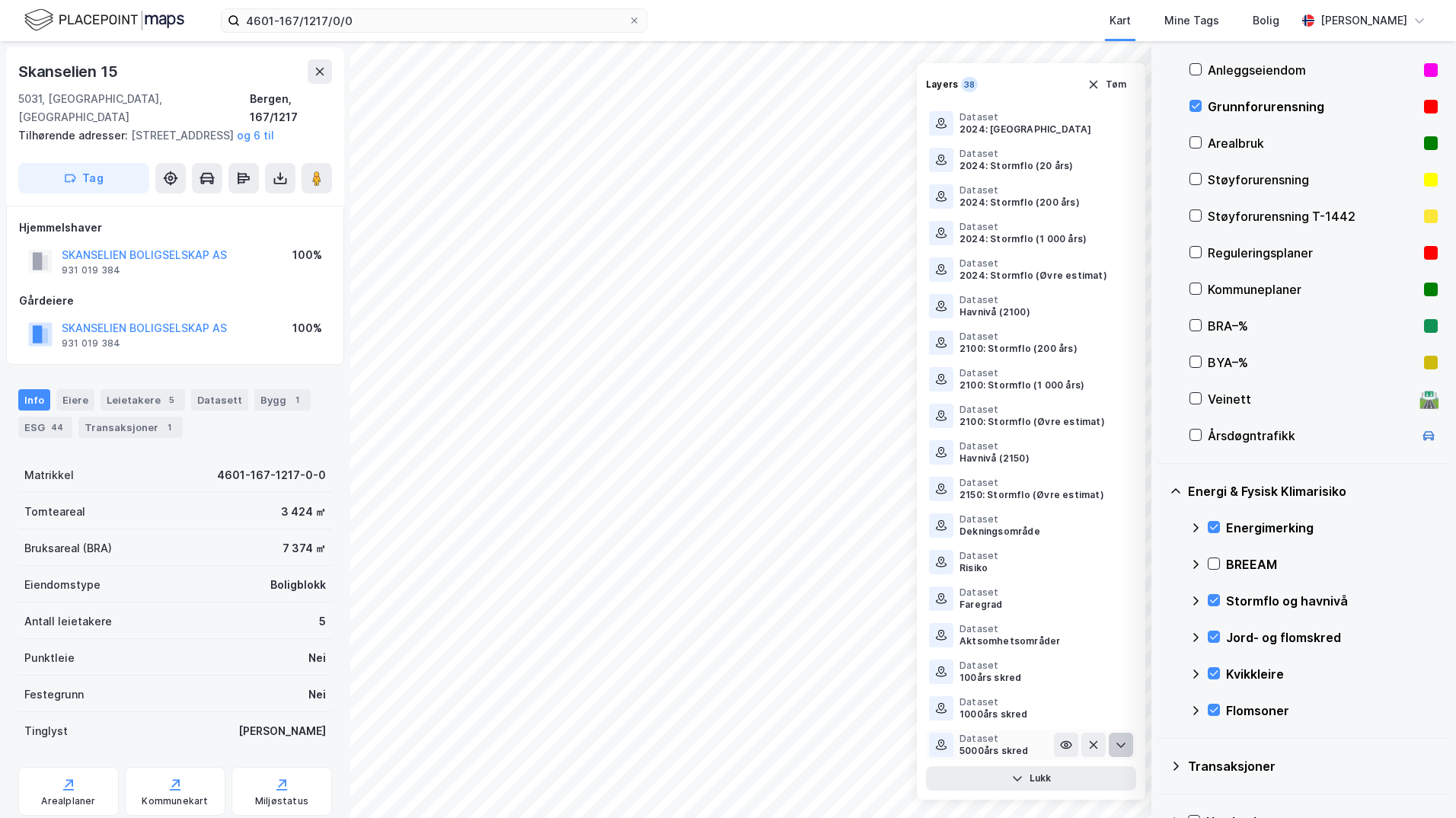
click at [1115, 740] on icon at bounding box center [1121, 744] width 12 height 12
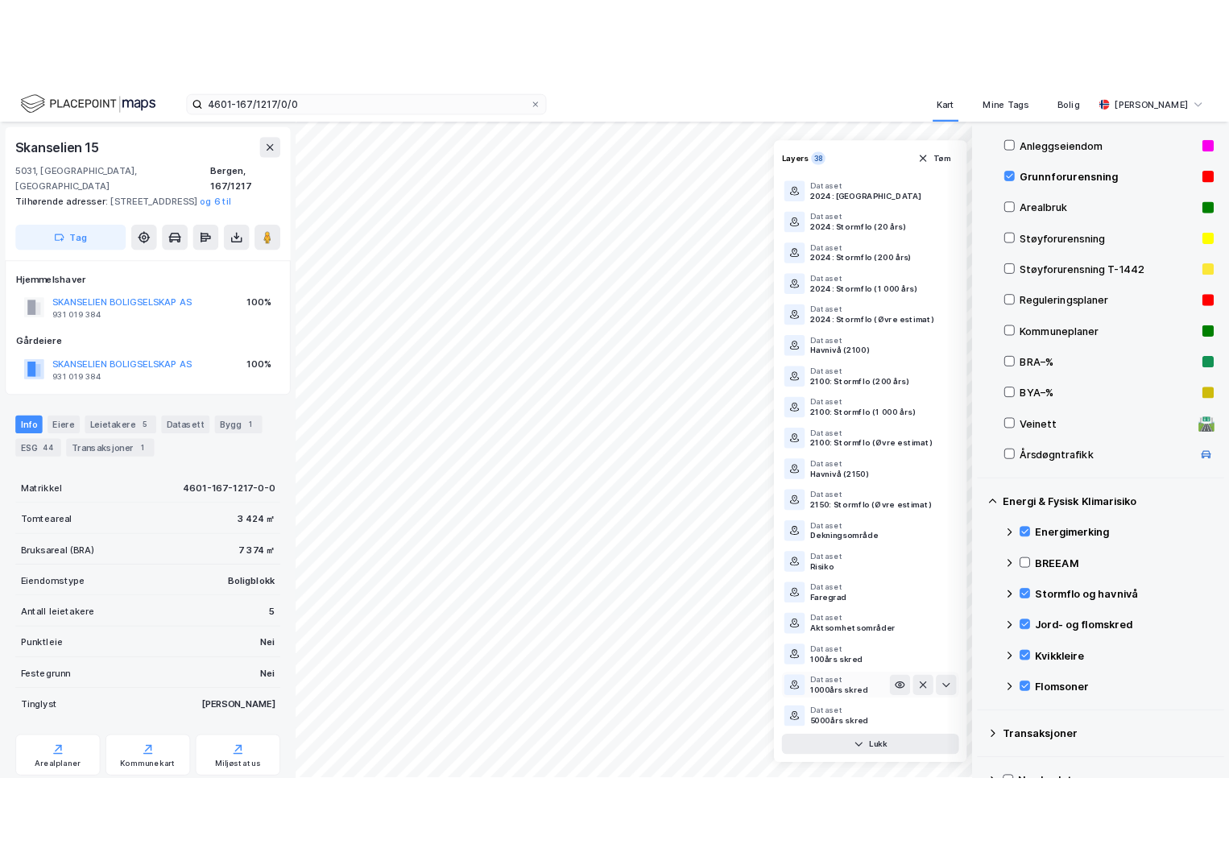
scroll to position [828, 0]
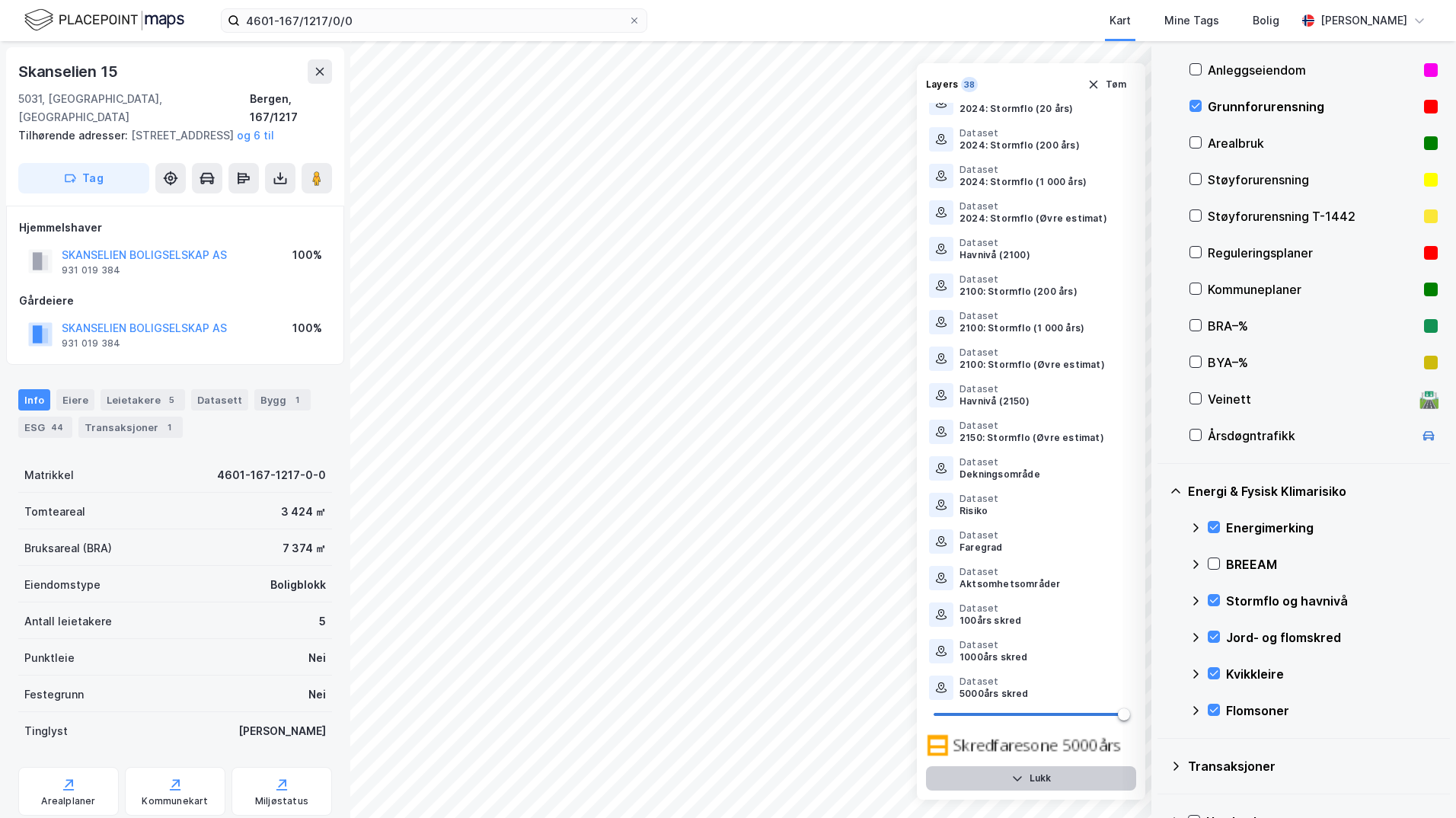
click at [1042, 789] on button "Lukk" at bounding box center [1031, 778] width 210 height 25
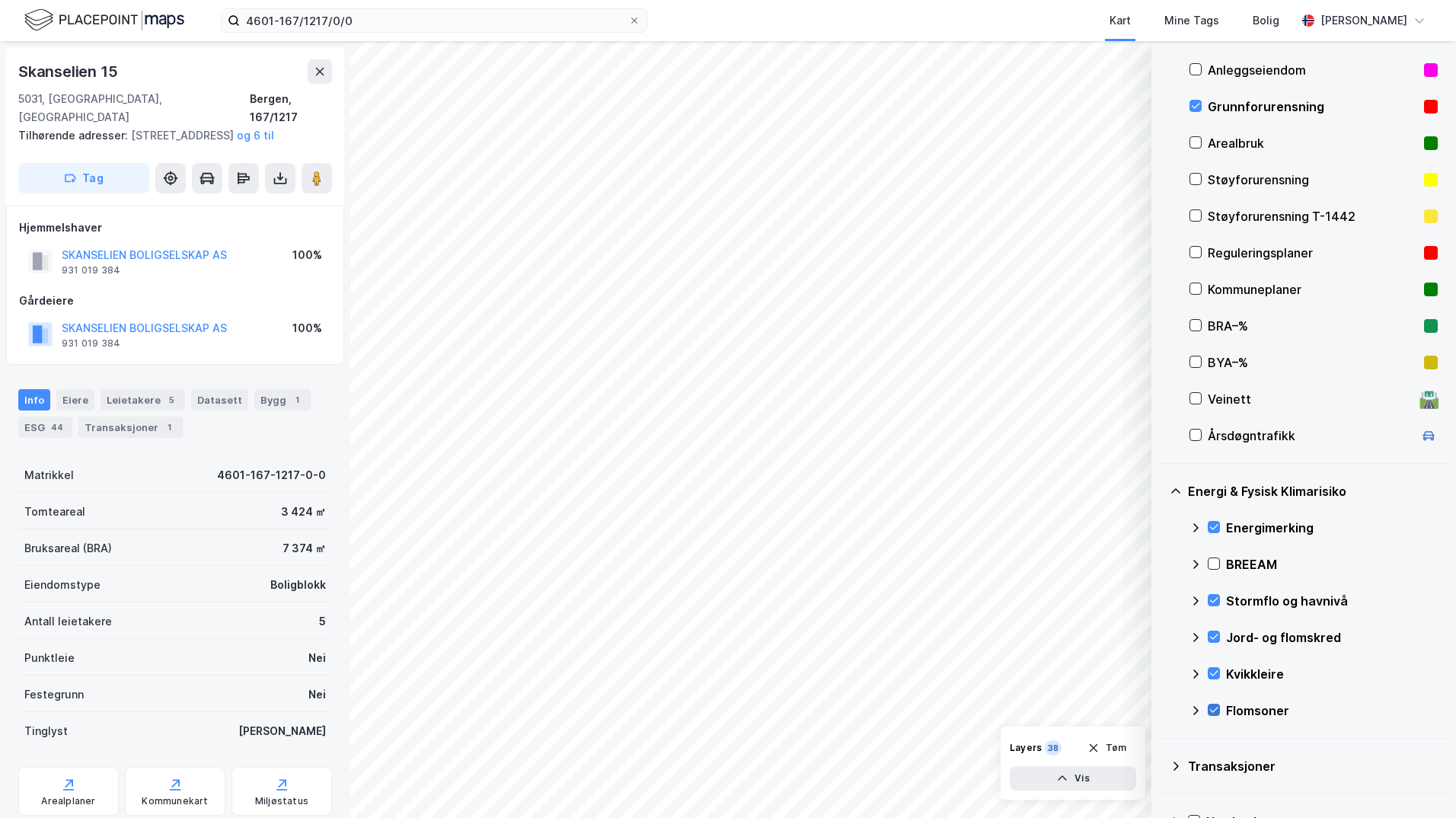
click at [1162, 709] on icon at bounding box center [1214, 709] width 10 height 10
click at [1162, 710] on icon at bounding box center [1214, 710] width 9 height 6
click at [1162, 709] on icon at bounding box center [1196, 710] width 9 height 6
